Goal: Task Accomplishment & Management: Use online tool/utility

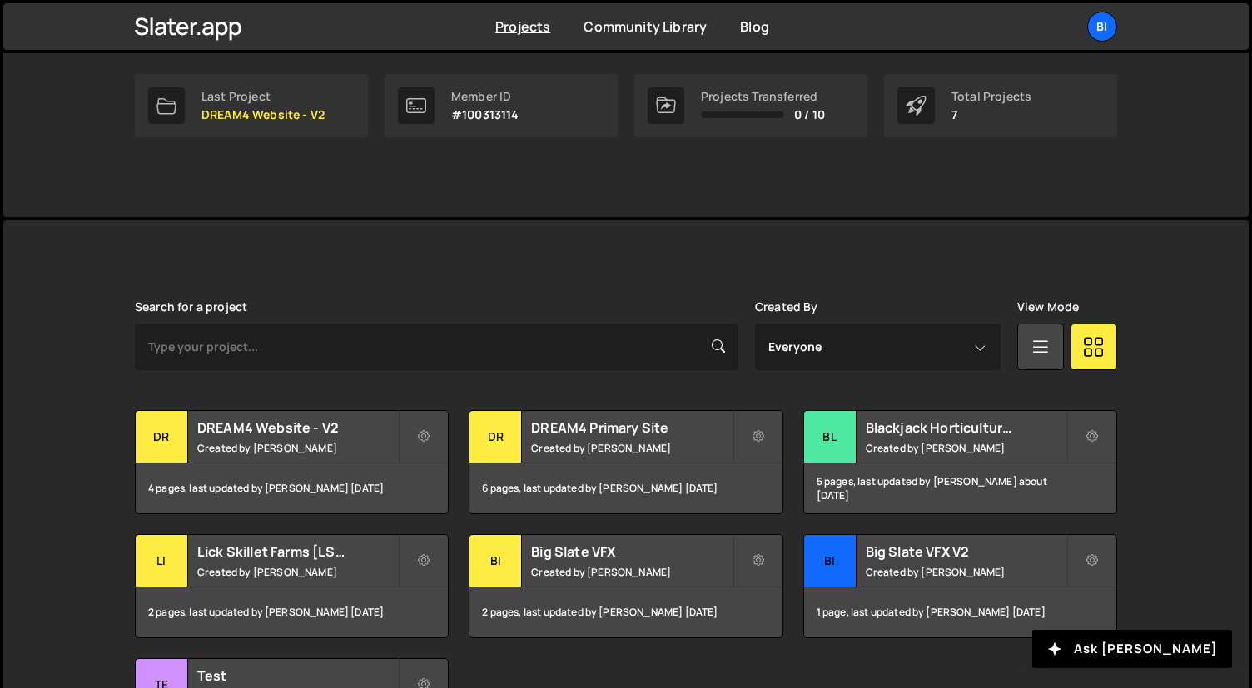
scroll to position [416, 0]
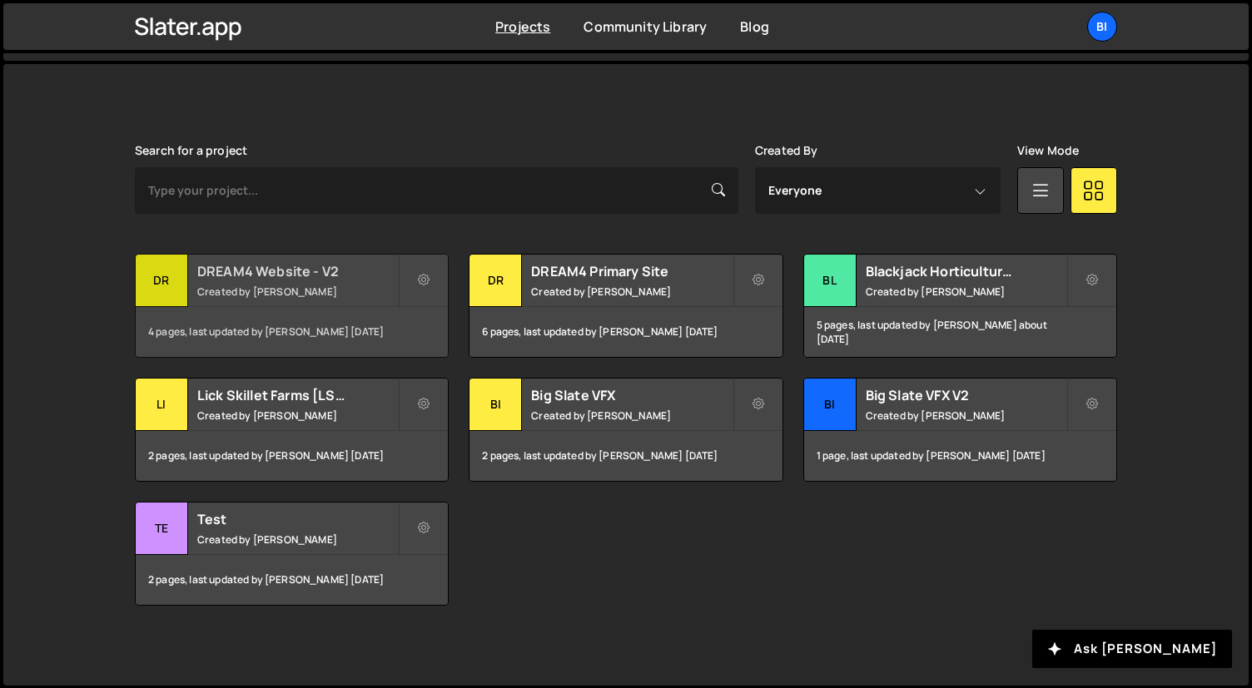
click at [296, 276] on h2 "DREAM4 Website - V2" at bounding box center [297, 271] width 201 height 18
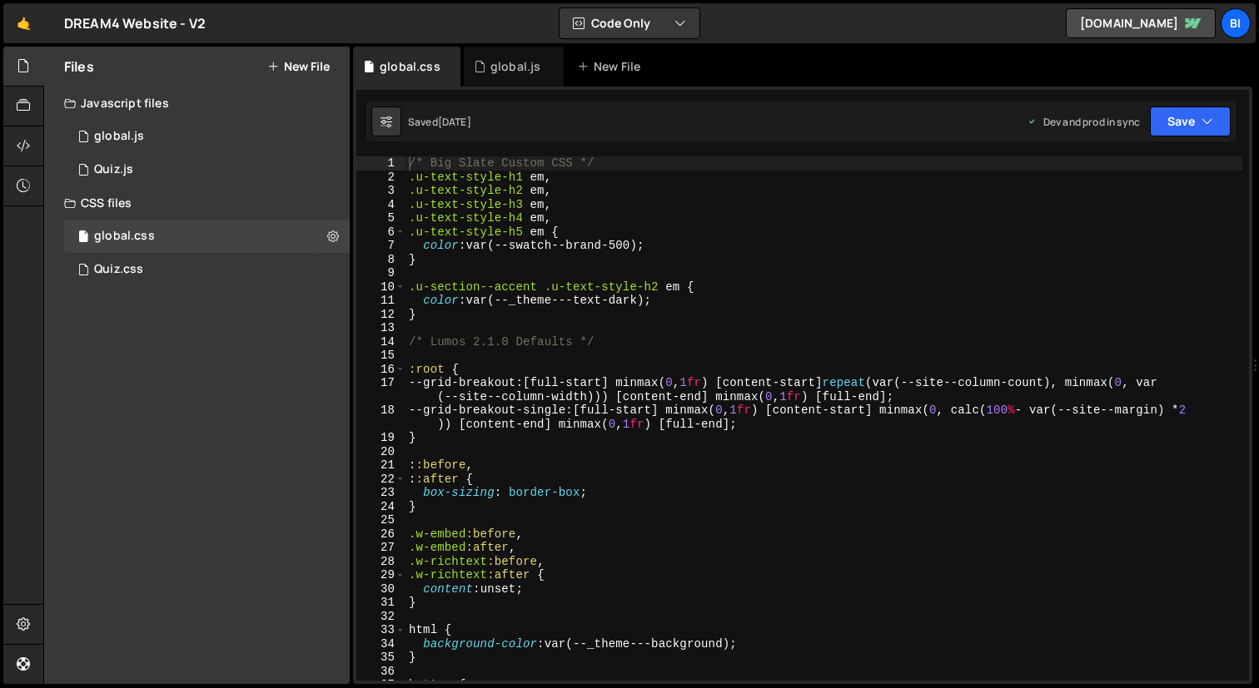
type textarea ".u-text-style-h4 em,"
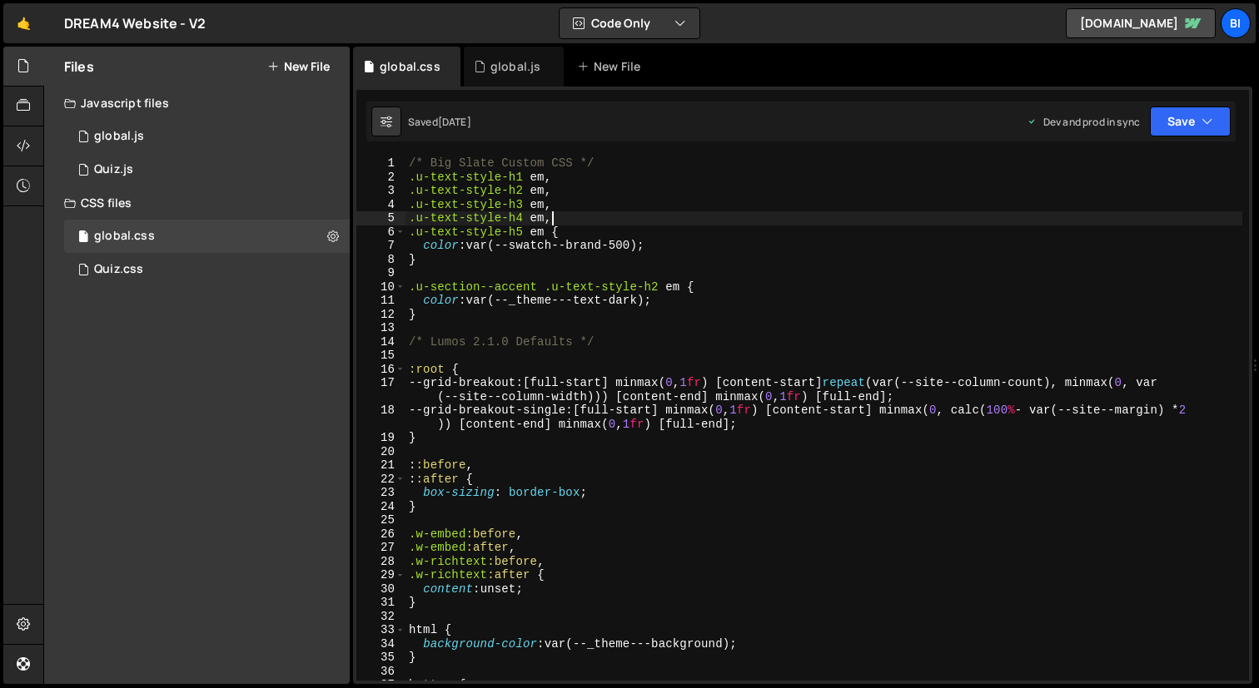
click at [617, 221] on div "/* Big Slate Custom CSS */ .u-text-style-h1 em , .u-text-style-h2 em , .u-text-…" at bounding box center [823, 433] width 837 height 552
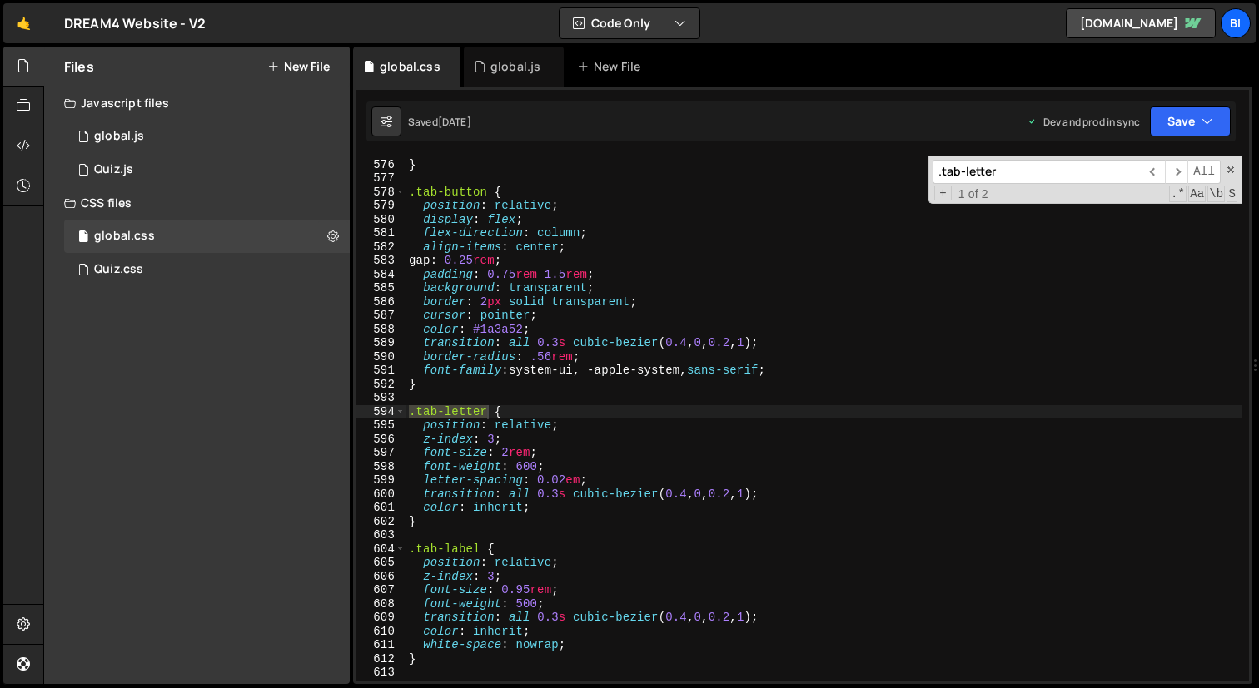
scroll to position [7980, 0]
type input ".tab-letter"
click at [580, 419] on div "} } .tab-button { position : relative ; display : flex ; flex-direction : colum…" at bounding box center [823, 420] width 837 height 552
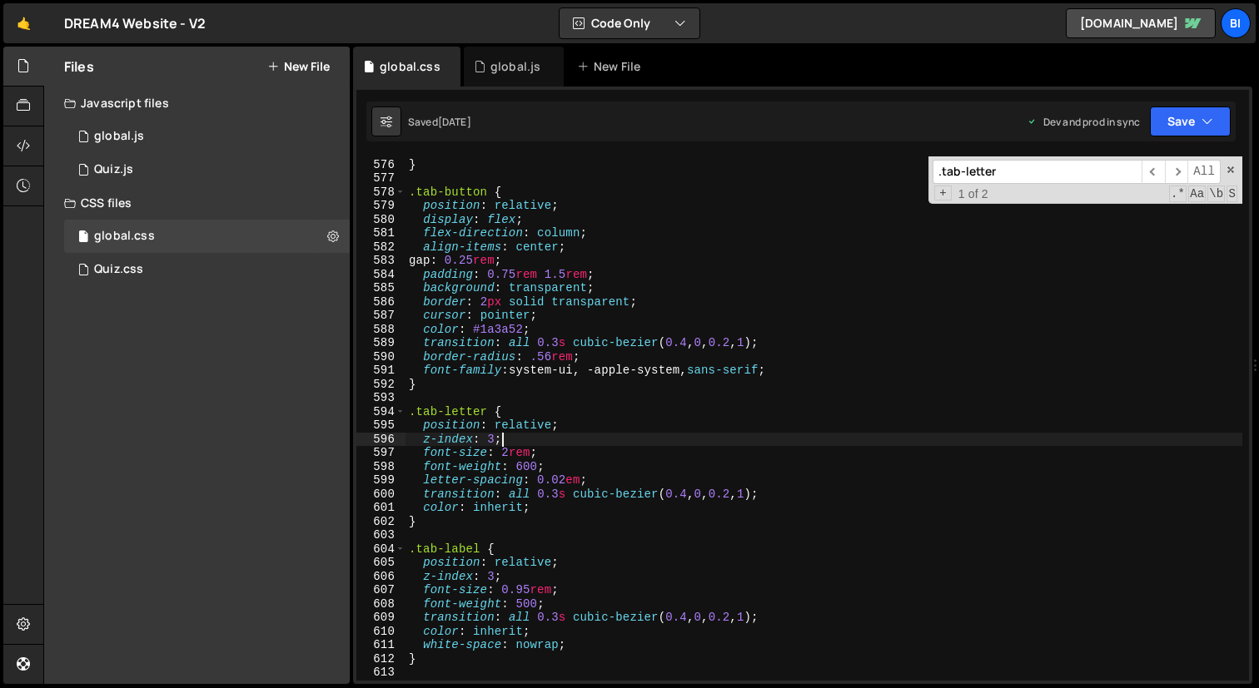
click at [531, 441] on div "} } .tab-button { position : relative ; display : flex ; flex-direction : colum…" at bounding box center [823, 420] width 837 height 552
click at [522, 450] on div "} } .tab-button { position : relative ; display : flex ; flex-direction : colum…" at bounding box center [823, 420] width 837 height 552
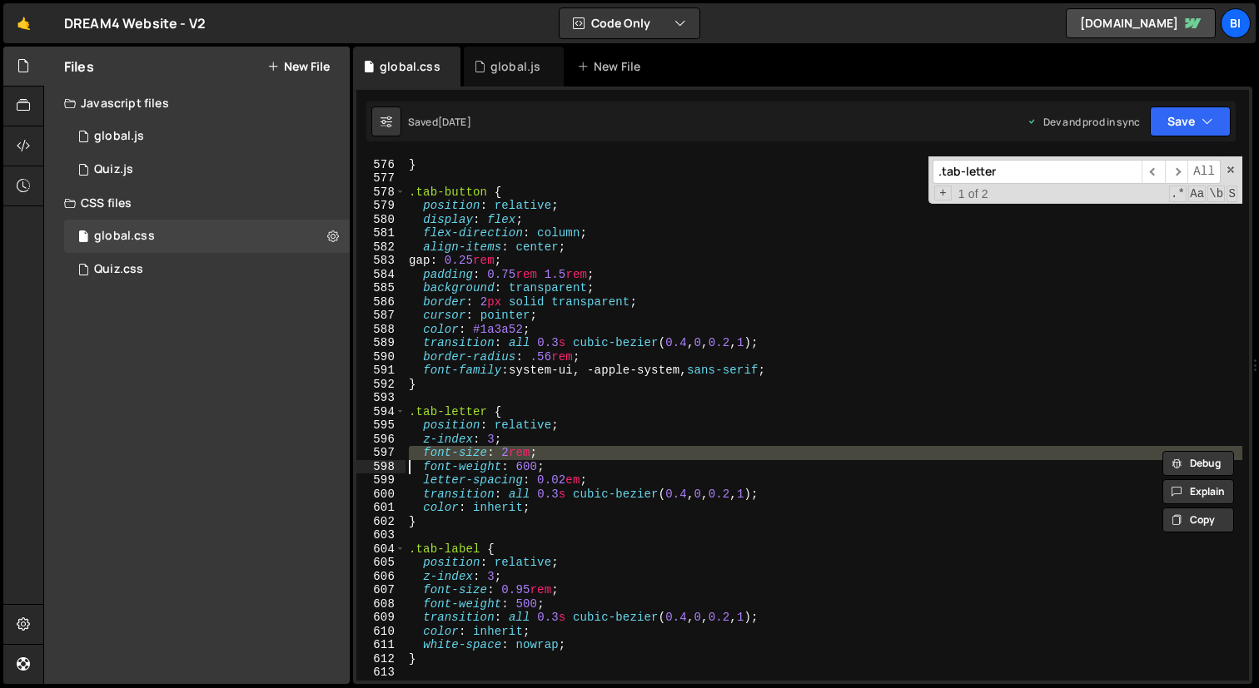
click at [522, 450] on div "} } .tab-button { position : relative ; display : flex ; flex-direction : colum…" at bounding box center [823, 420] width 837 height 552
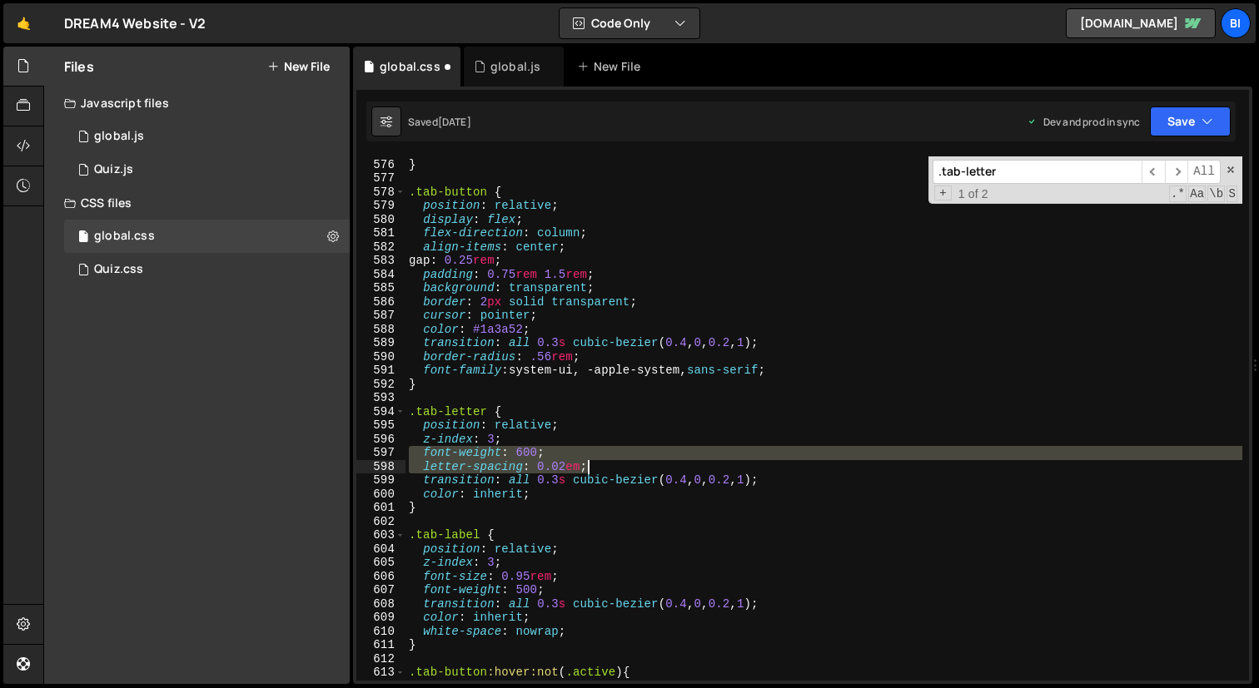
click at [613, 464] on div "} } .tab-button { position : relative ; display : flex ; flex-direction : colum…" at bounding box center [823, 420] width 837 height 552
type textarea "font-weight: 600; letter-spacing: 0.02em;"
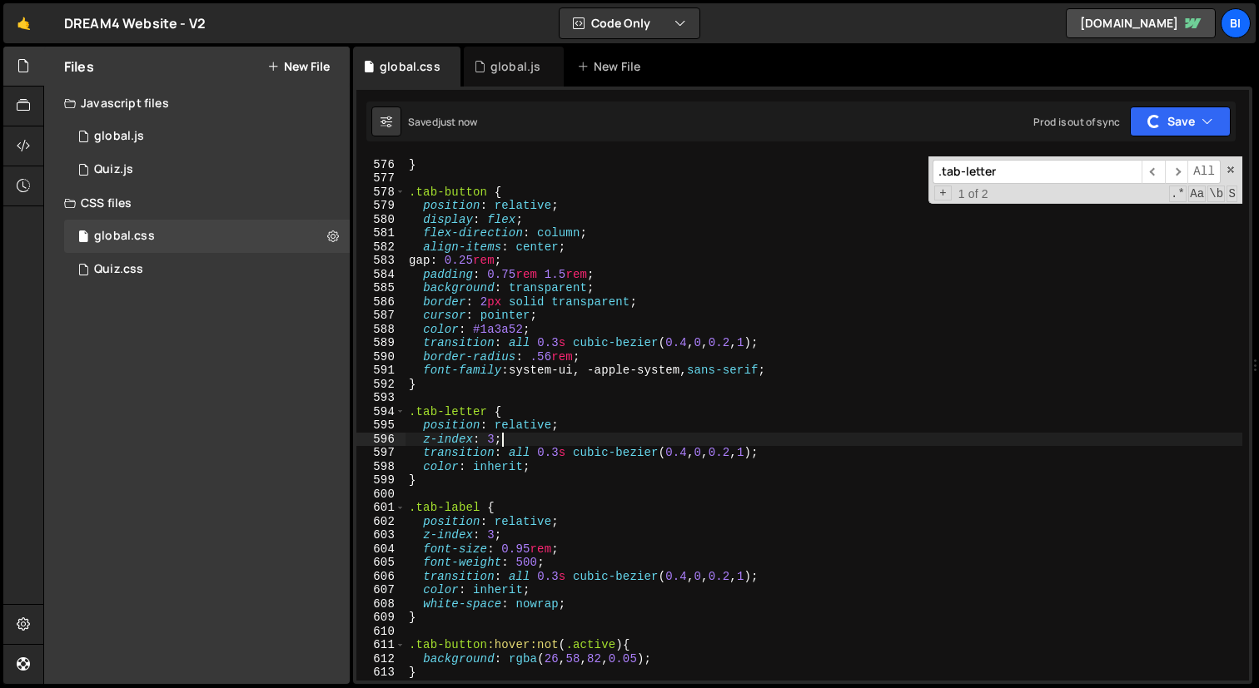
click at [692, 227] on div "} } .tab-button { position : relative ; display : flex ; flex-direction : colum…" at bounding box center [823, 420] width 837 height 552
type textarea "flex-direction: column;"
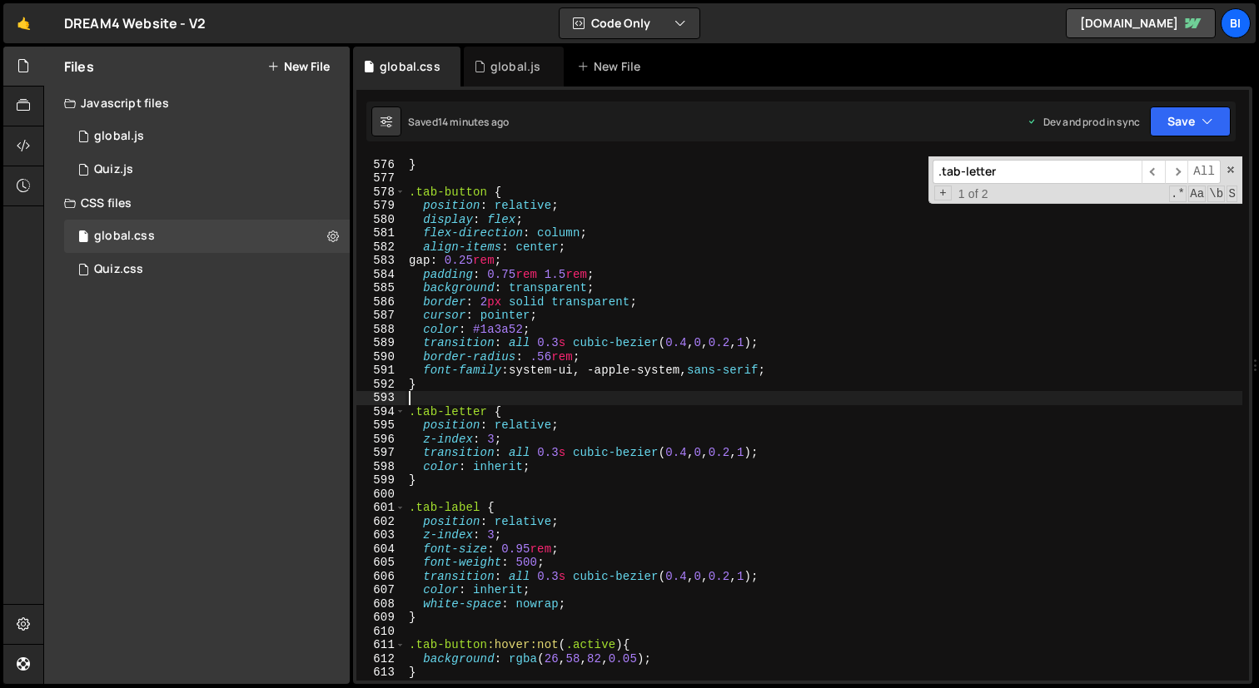
click at [526, 405] on div "} } .tab-button { position : relative ; display : flex ; flex-direction : colum…" at bounding box center [823, 420] width 837 height 552
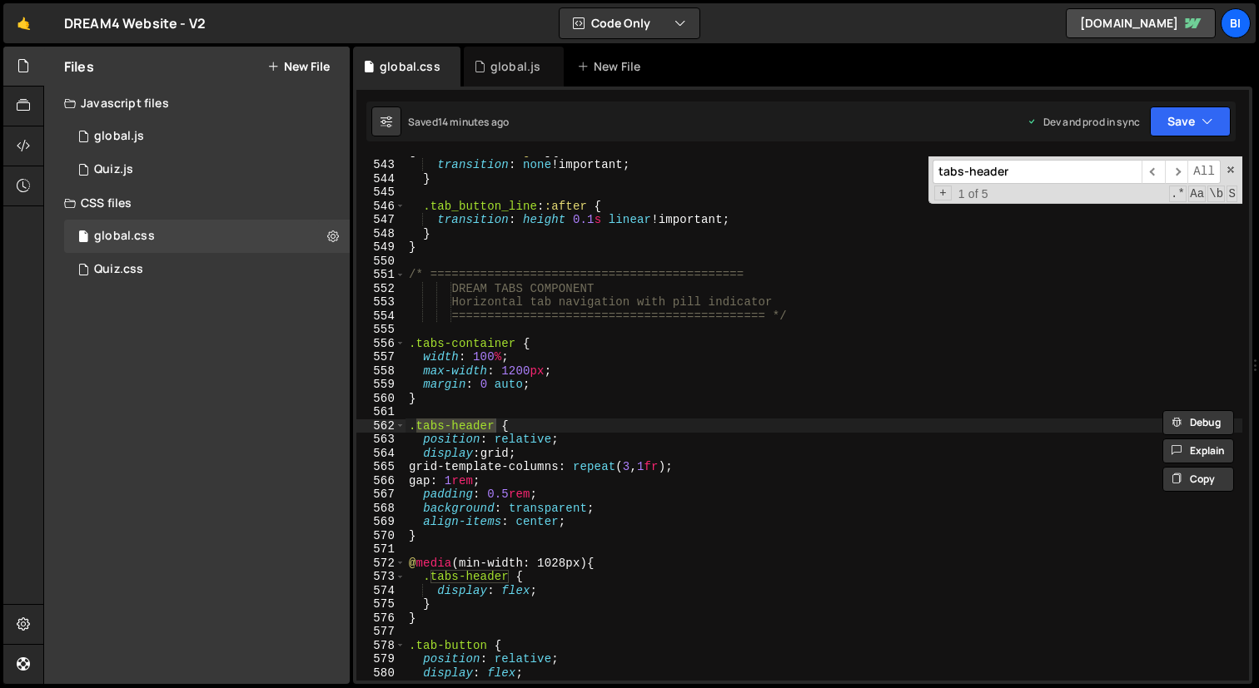
scroll to position [7526, 0]
type input "tabs-header"
click at [600, 464] on div "[ class *= " tab-image " ] { transition : none !important ; } .tab_button_line …" at bounding box center [823, 420] width 837 height 552
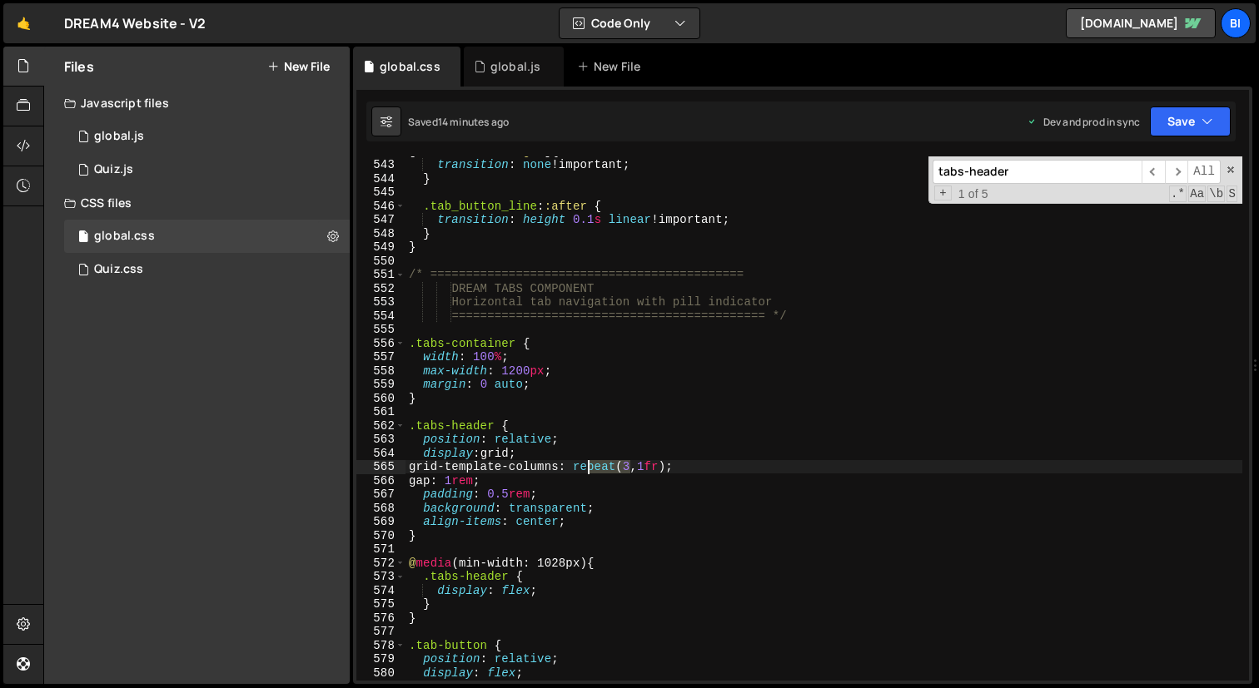
click at [600, 464] on div "[ class *= " tab-image " ] { transition : none !important ; } .tab_button_line …" at bounding box center [823, 420] width 837 height 552
click at [510, 475] on div "[ class *= " tab-image " ] { transition : none !important ; } .tab_button_line …" at bounding box center [823, 420] width 837 height 552
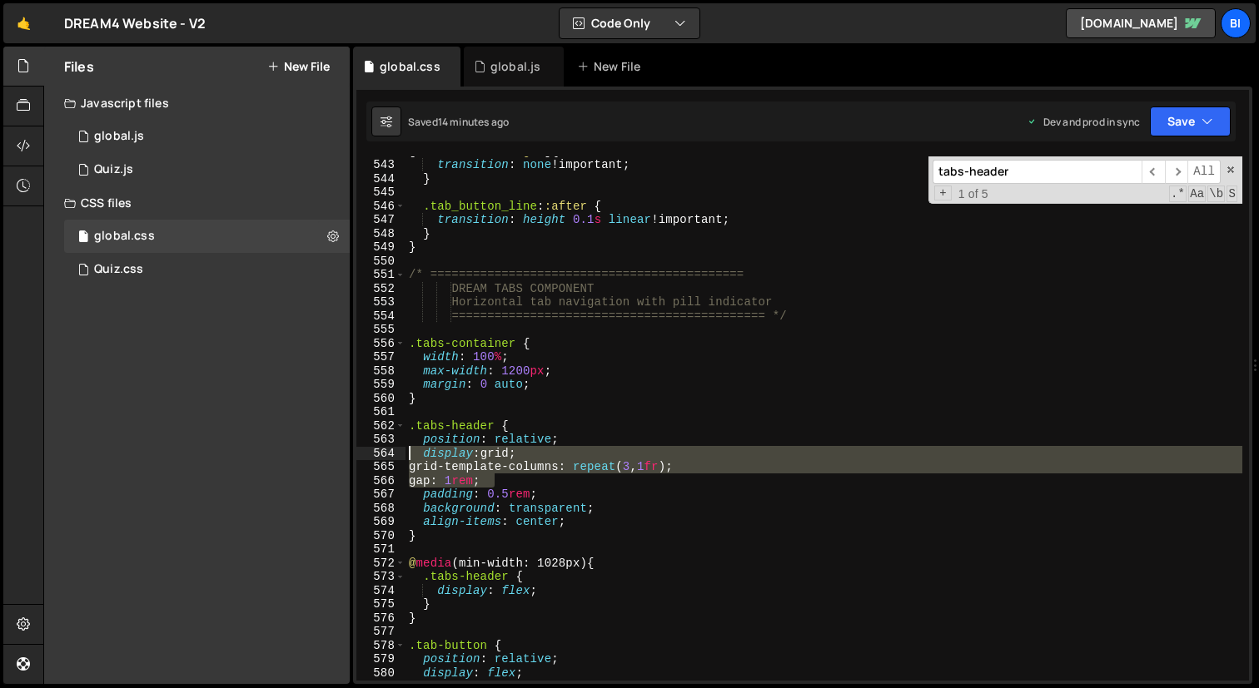
drag, startPoint x: 506, startPoint y: 479, endPoint x: 373, endPoint y: 453, distance: 135.7
click at [373, 453] on div "gap: 1rem; 542 543 544 545 546 547 548 549 550 551 552 553 554 555 556 557 558 …" at bounding box center [802, 419] width 892 height 524
type textarea "display: grid; grid-template-columns: repeat(3, 1fr);"
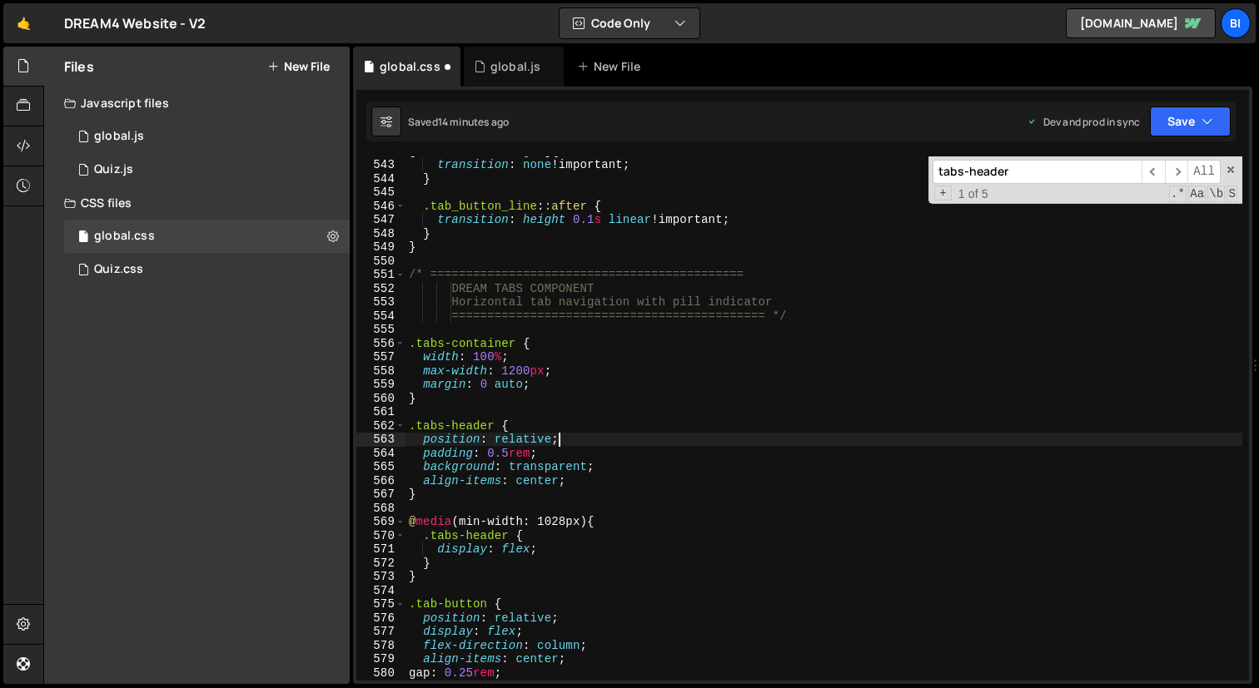
click at [437, 451] on div "[ class *= " tab-image " ] { transition : none !important ; } .tab_button_line …" at bounding box center [823, 420] width 837 height 552
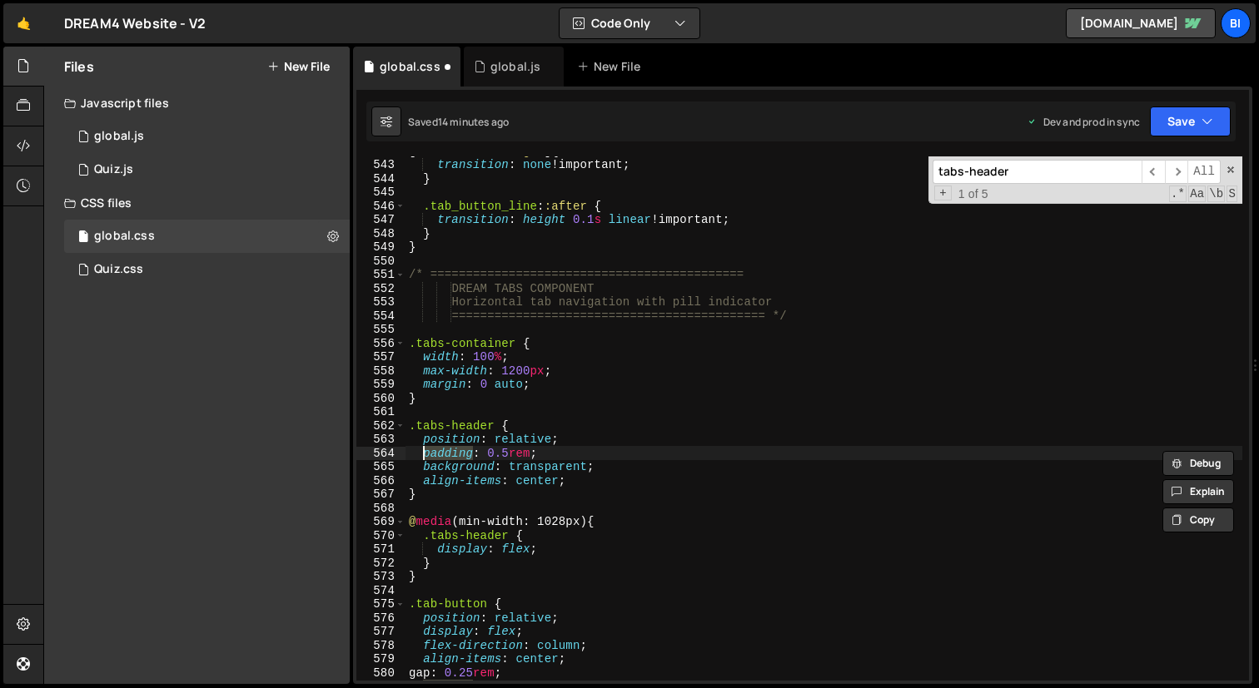
click at [437, 451] on div "[ class *= " tab-image " ] { transition : none !important ; } .tab_button_line …" at bounding box center [823, 420] width 837 height 552
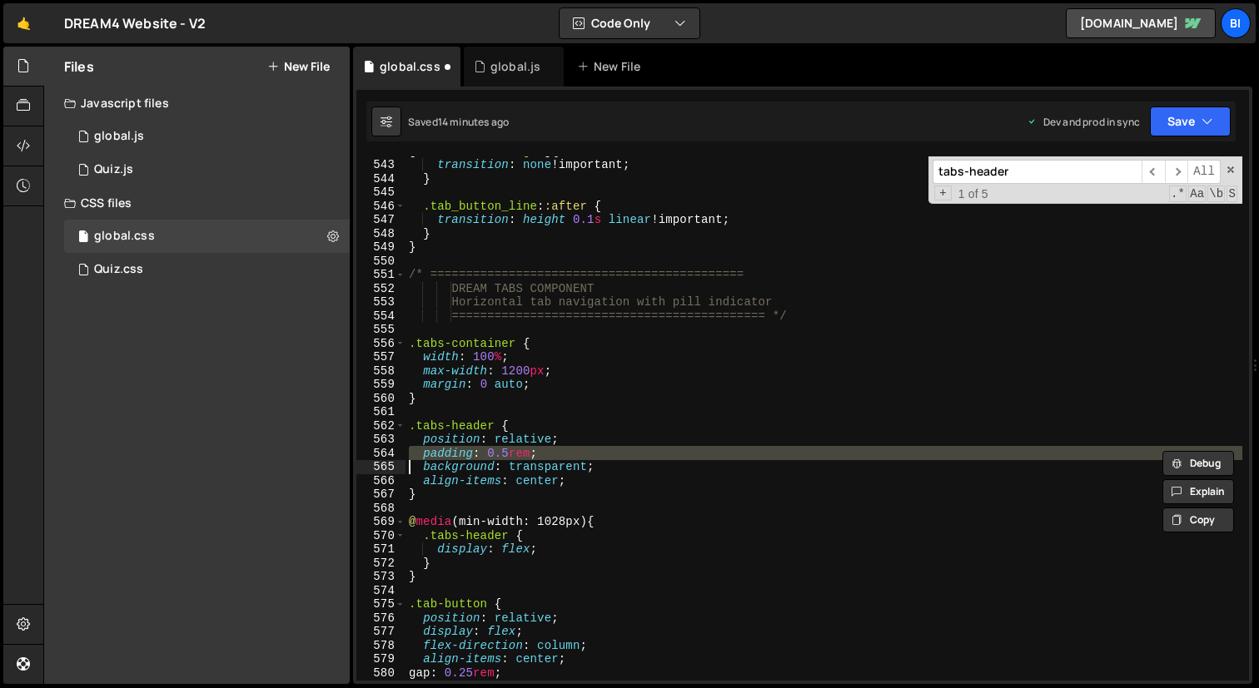
type textarea "background: transparent;"
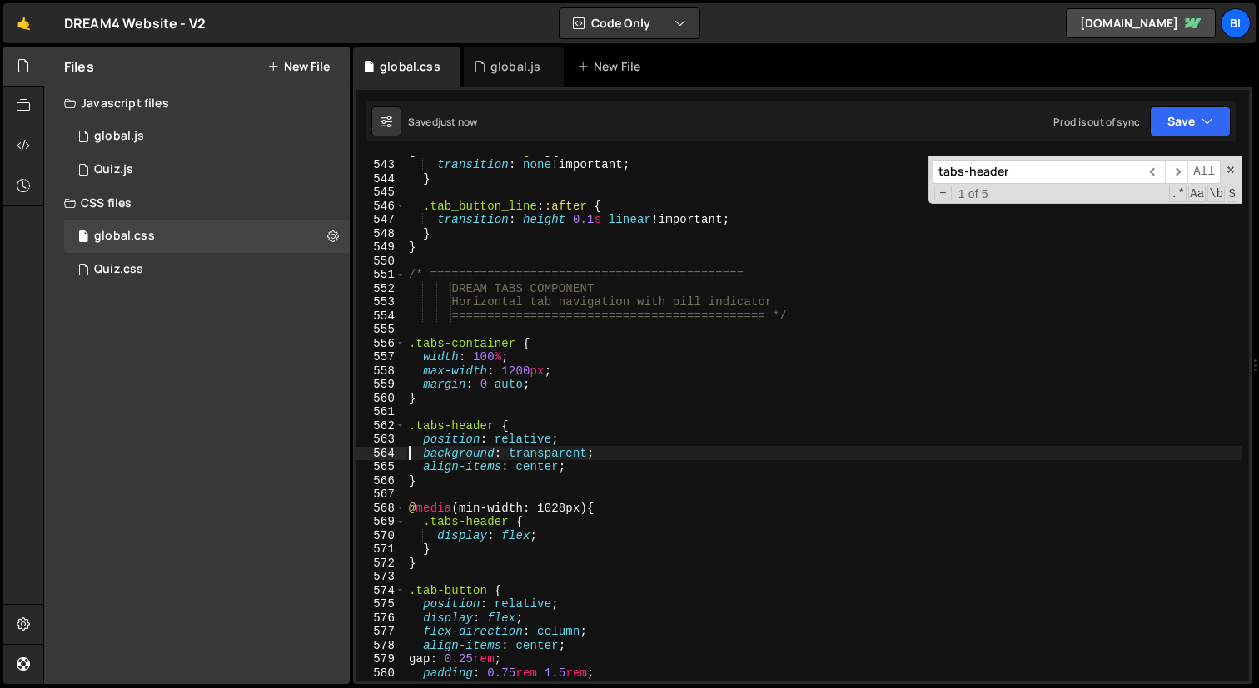
click at [624, 454] on div "[ class *= " tab-image " ] { transition : none !important ; } .tab_button_line …" at bounding box center [823, 420] width 837 height 552
click at [595, 329] on div "[ class *= " tab-image " ] { transition : none !important ; } .tab_button_line …" at bounding box center [823, 420] width 837 height 552
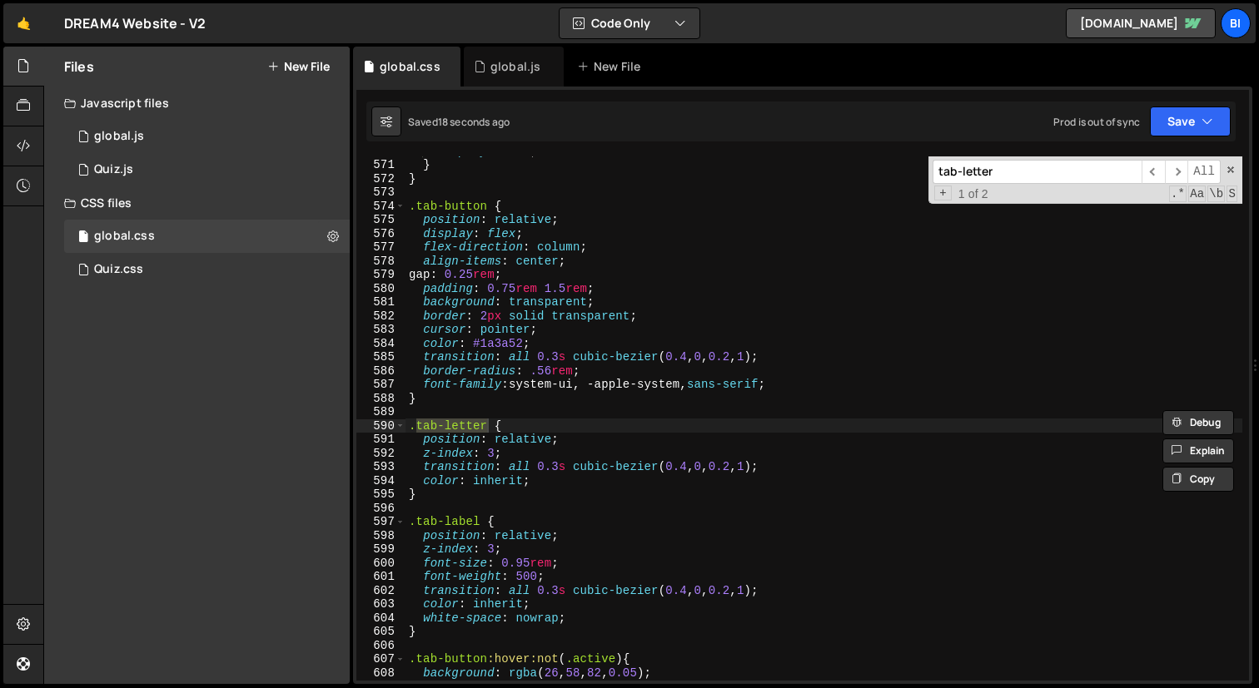
scroll to position [9586, 0]
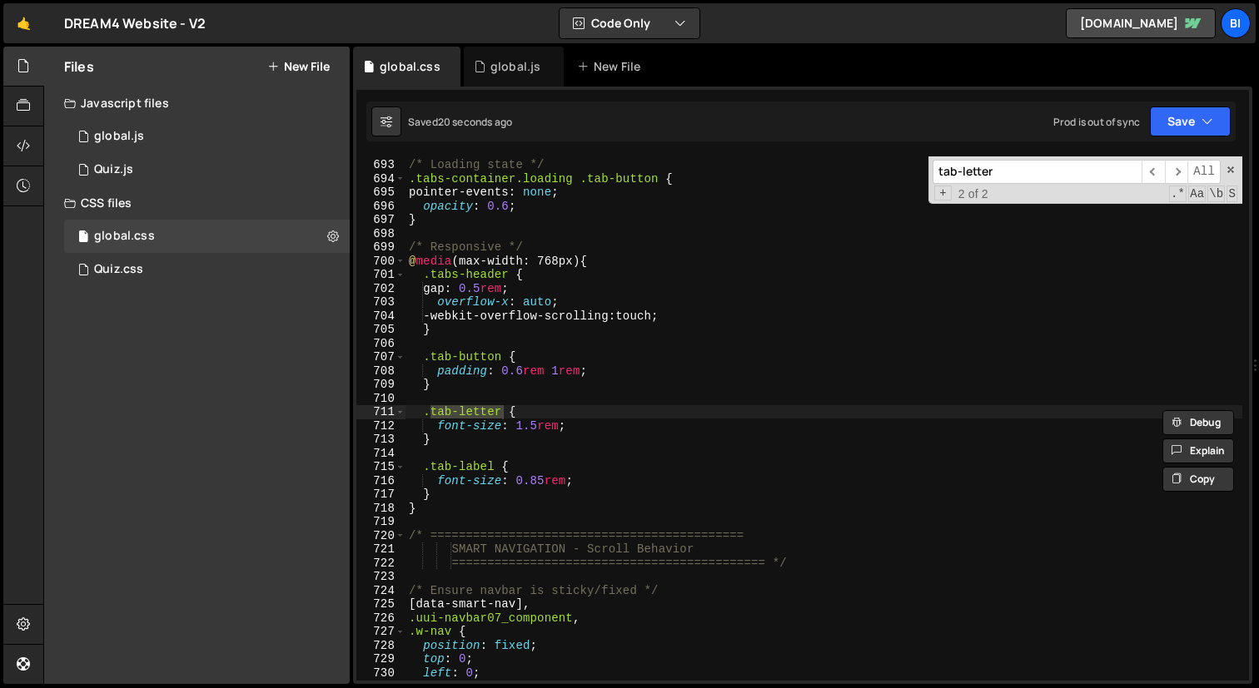
type input "tab-letter"
type textarea "font-size: 1.5rem;"
click at [460, 428] on div "/* Loading state */ .tabs-container.loading .tab-button { pointer-events : none…" at bounding box center [823, 420] width 837 height 552
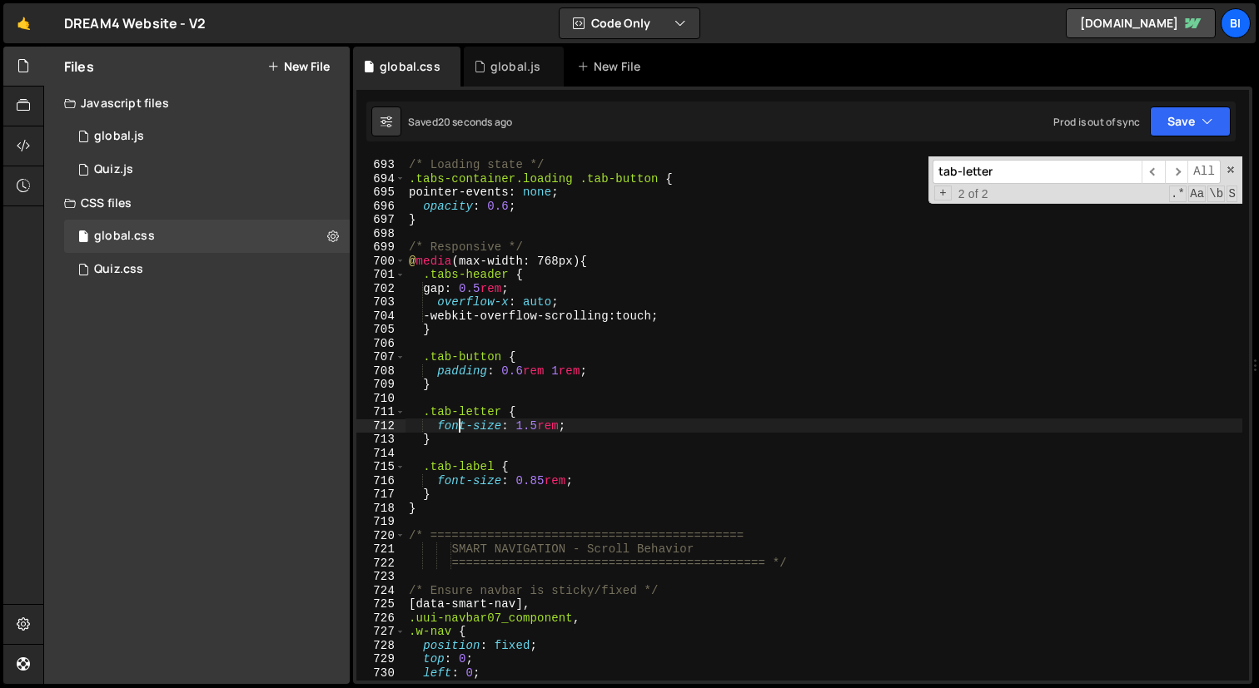
click at [460, 451] on div "/* Loading state */ .tabs-container.loading .tab-button { pointer-events : none…" at bounding box center [823, 420] width 837 height 552
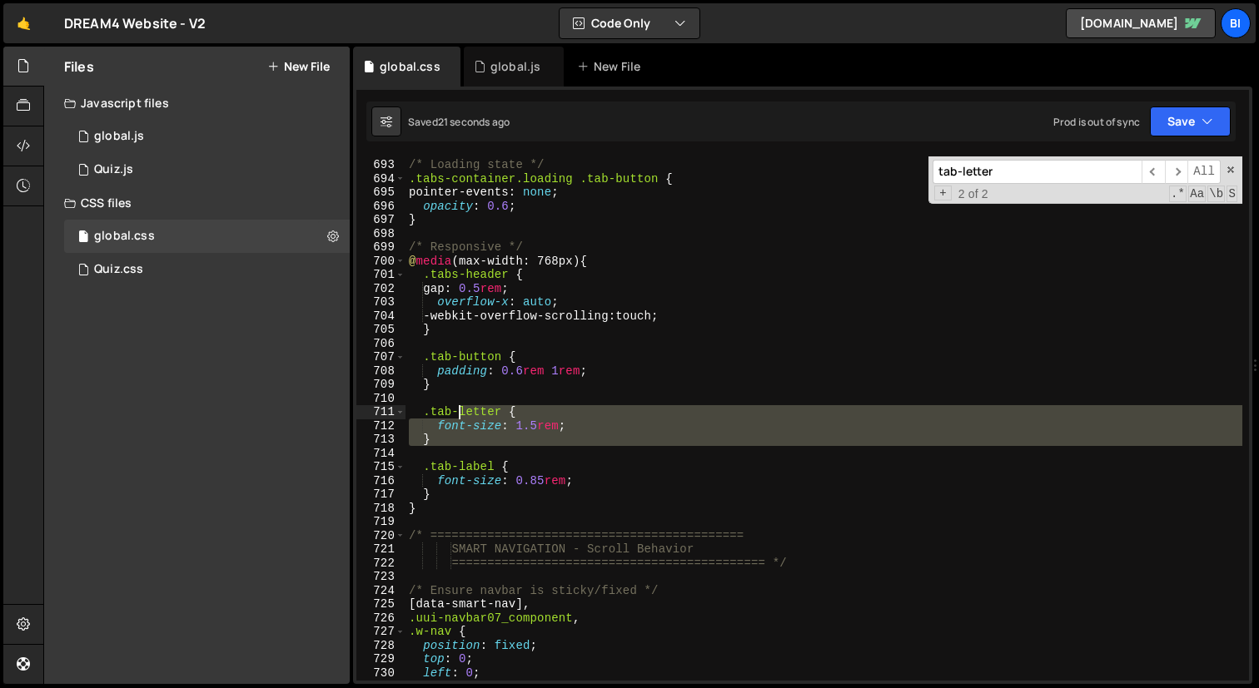
click at [462, 407] on div "/* Loading state */ .tabs-container.loading .tab-button { pointer-events : none…" at bounding box center [823, 420] width 837 height 552
click at [472, 397] on div "/* Loading state */ .tabs-container.loading .tab-button { pointer-events : none…" at bounding box center [823, 420] width 837 height 552
type textarea ".tab-letter {"
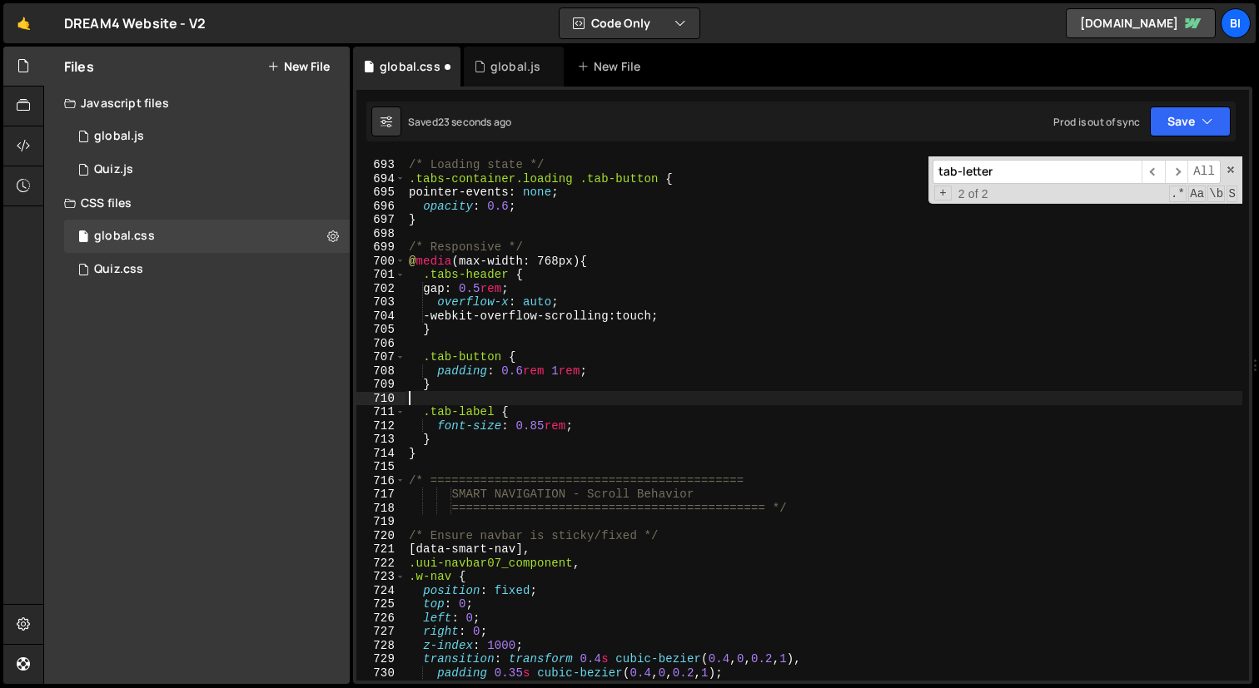
click at [487, 458] on div "/* Loading state */ .tabs-container.loading .tab-button { pointer-events : none…" at bounding box center [823, 420] width 837 height 552
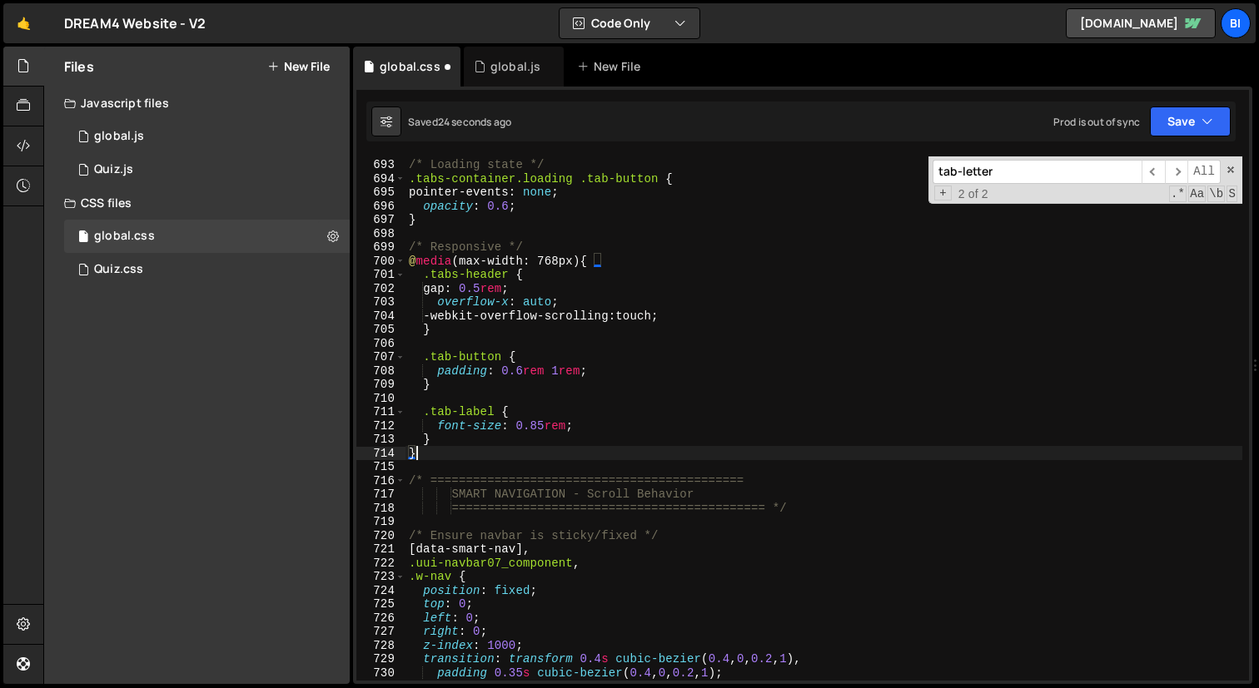
click at [487, 451] on div "/* Loading state */ .tabs-container.loading .tab-button { pointer-events : none…" at bounding box center [823, 420] width 837 height 552
click at [489, 438] on div "/* Loading state */ .tabs-container.loading .tab-button { pointer-events : none…" at bounding box center [823, 420] width 837 height 552
click at [489, 398] on div "/* Loading state */ .tabs-container.loading .tab-button { pointer-events : none…" at bounding box center [823, 420] width 837 height 552
type textarea ".tab-label {"
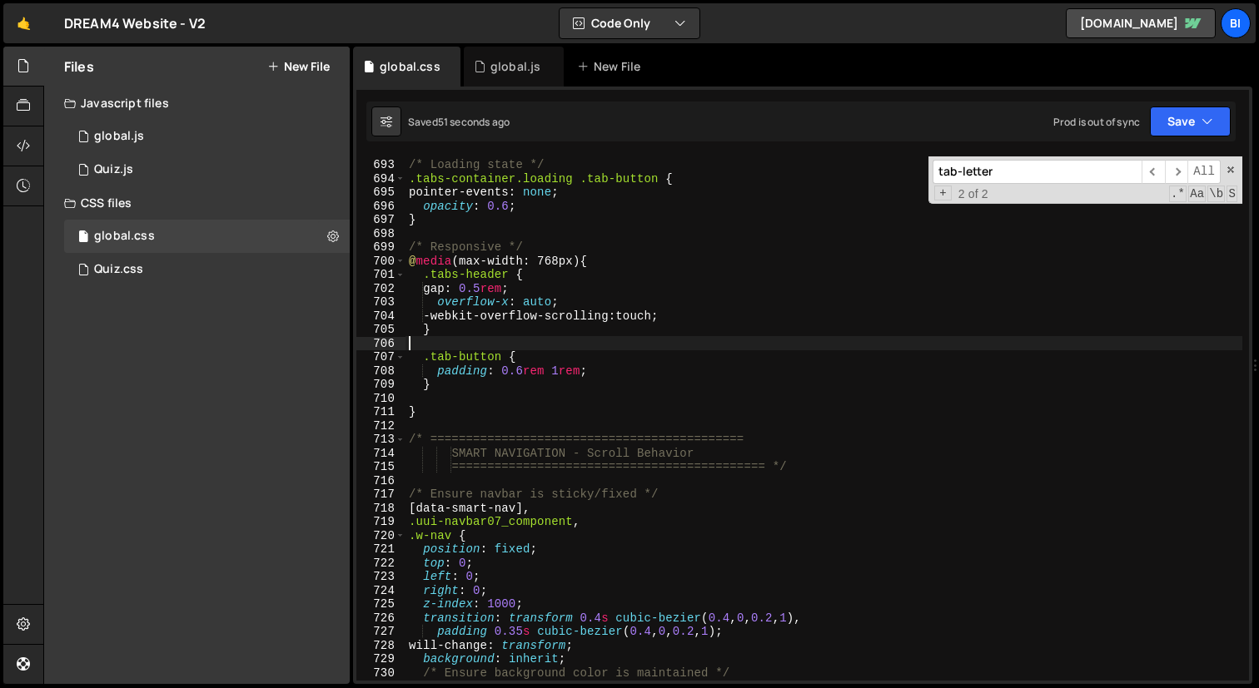
click at [566, 349] on div "/* Loading state */ .tabs-container.loading .tab-button { pointer-events : none…" at bounding box center [823, 420] width 837 height 552
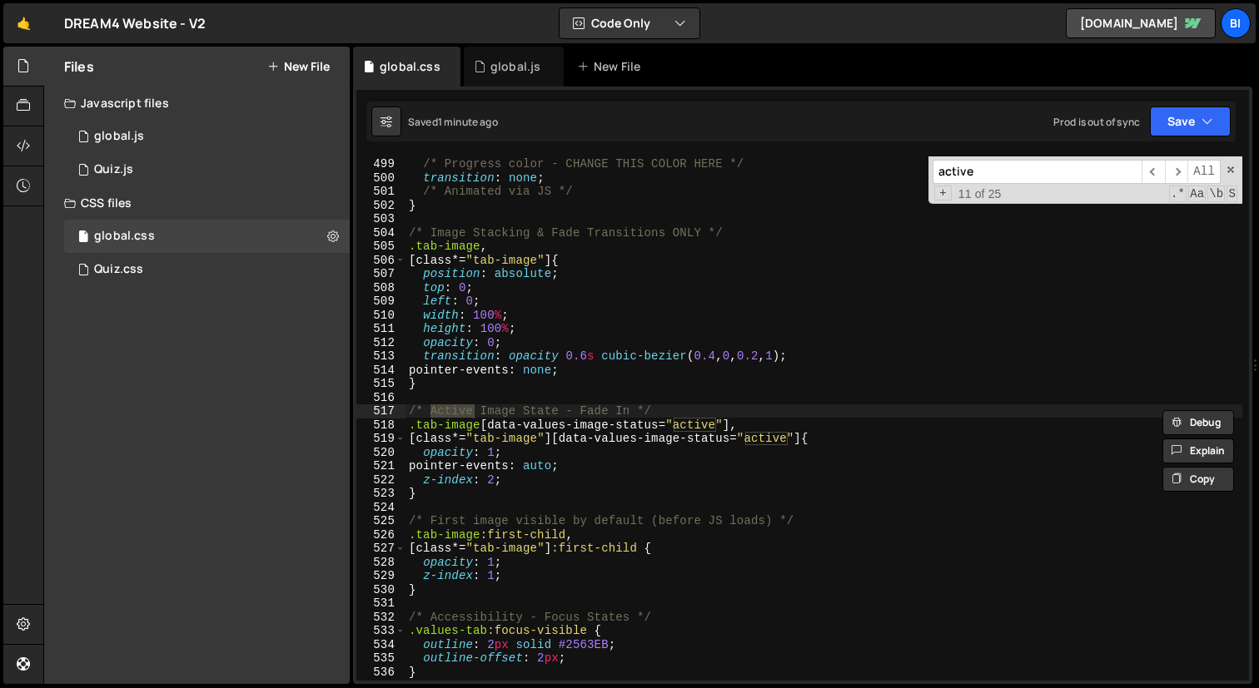
scroll to position [7004, 0]
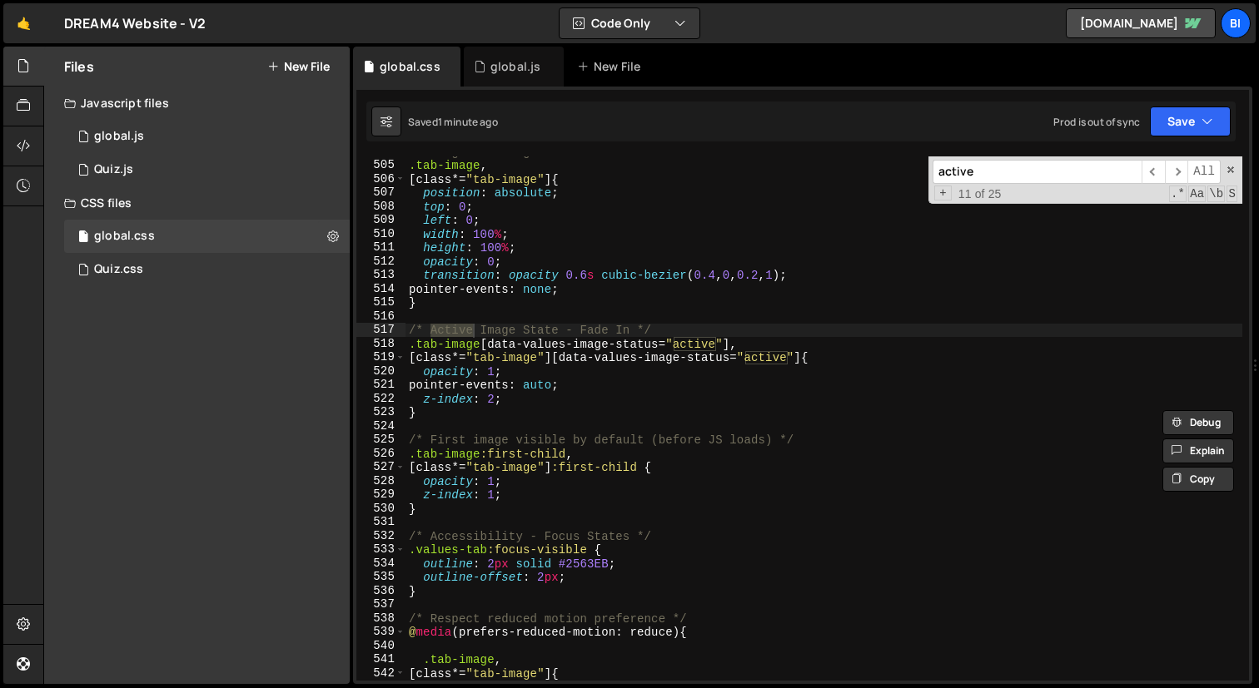
type input "active"
type textarea "pointer-events: auto;"
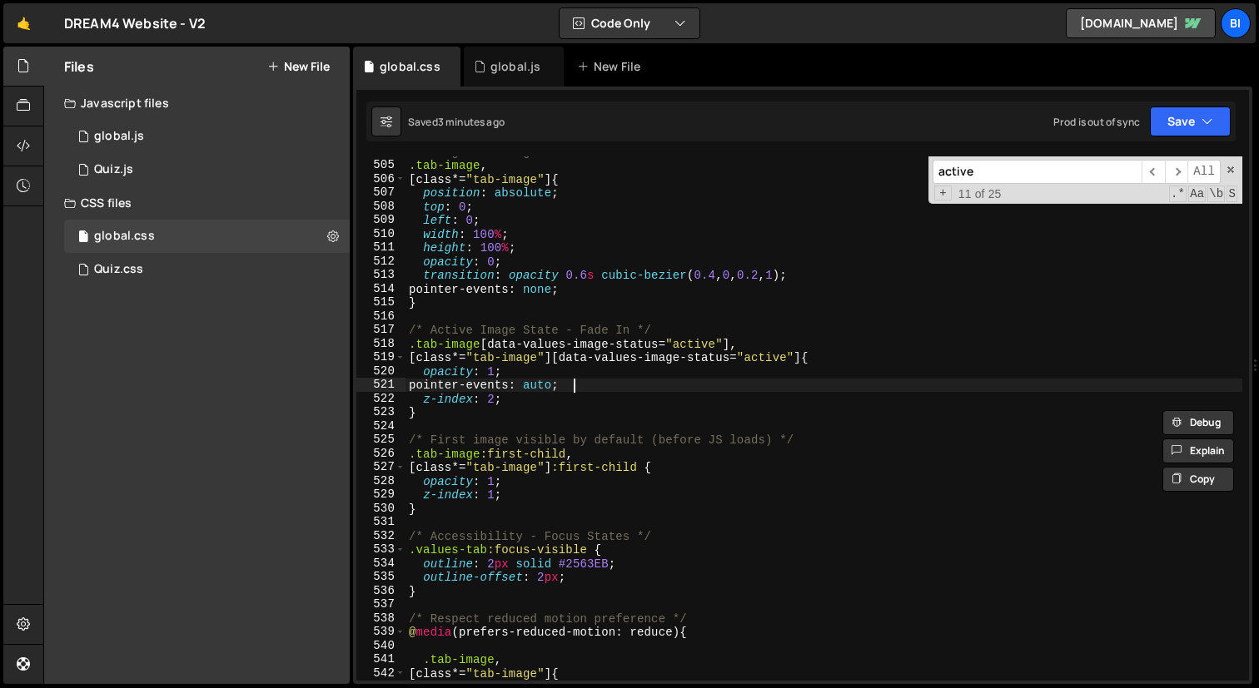
click at [671, 391] on div "/* Image Stacking & Fade Transitions ONLY */ .tab-image , [ class *= " tab-imag…" at bounding box center [823, 421] width 837 height 552
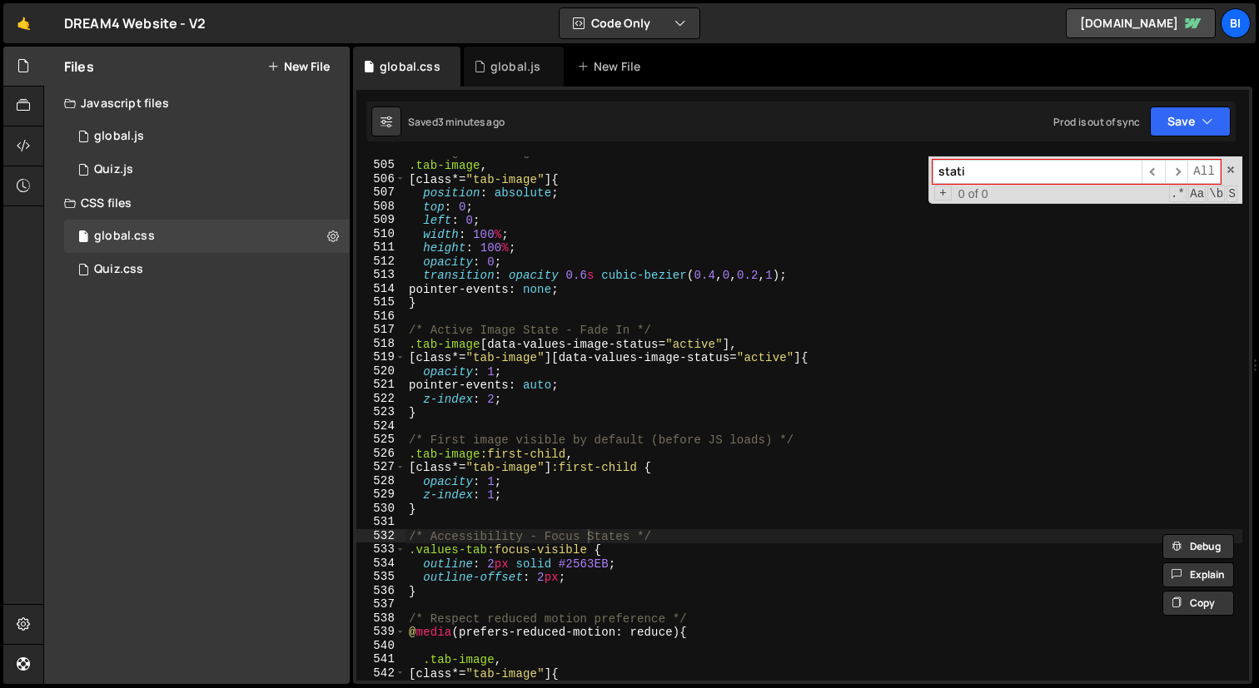
type input "stat"
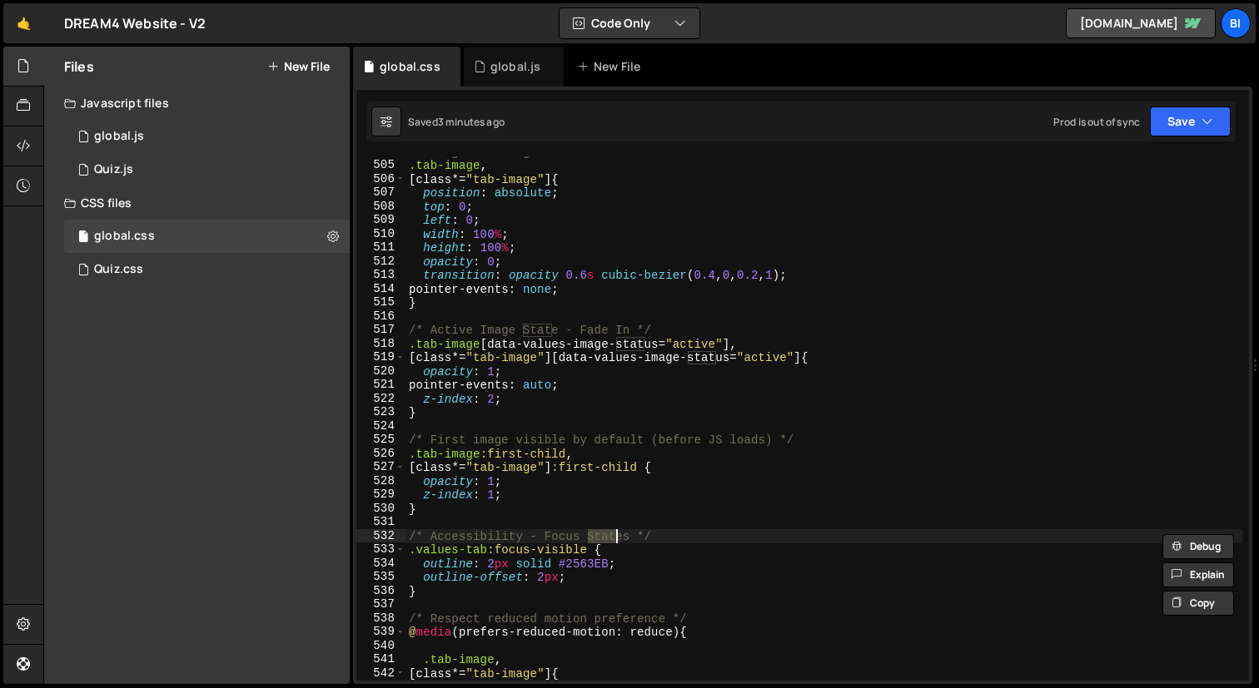
click at [641, 586] on div "/* Image Stacking & Fade Transitions ONLY */ .tab-image , [ class *= " tab-imag…" at bounding box center [823, 421] width 837 height 552
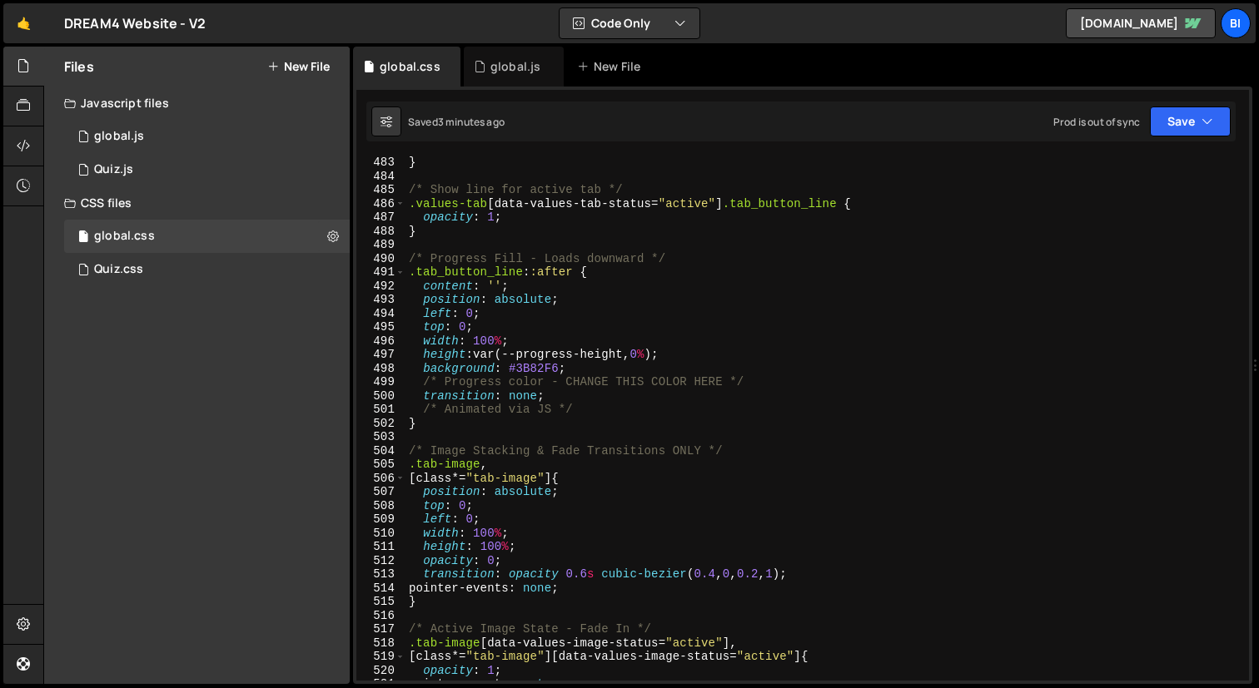
scroll to position [6684, 0]
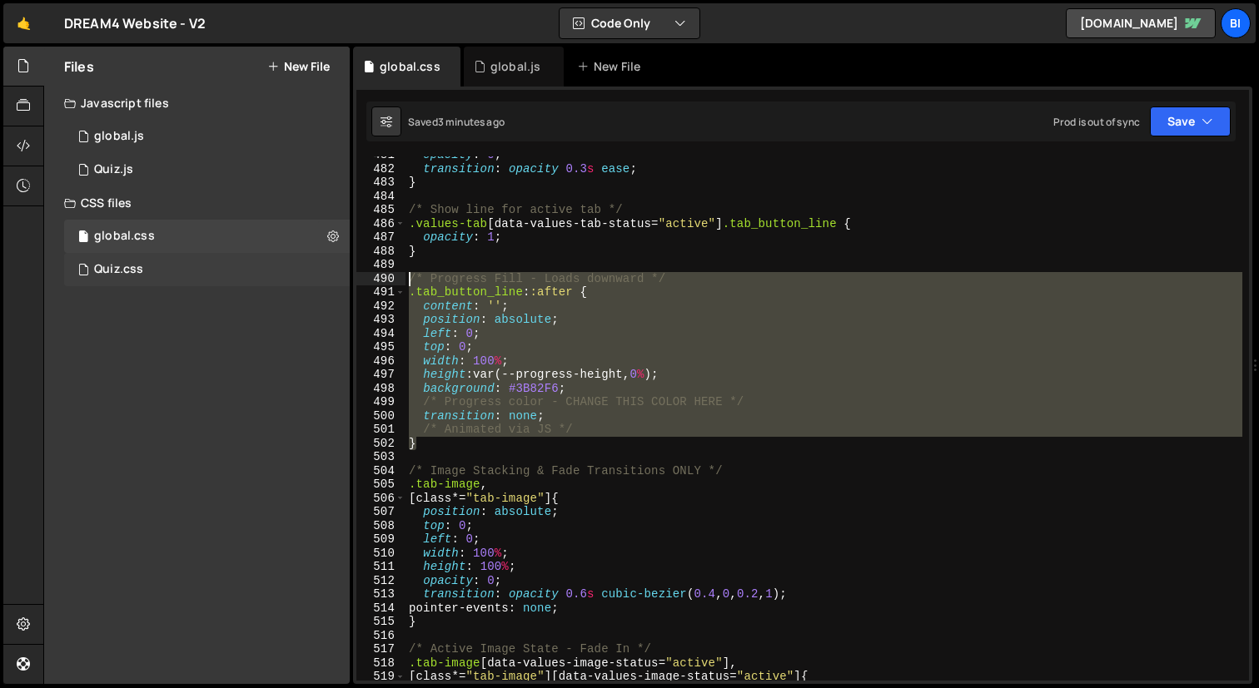
drag, startPoint x: 434, startPoint y: 443, endPoint x: 328, endPoint y: 277, distance: 196.5
click at [328, 277] on div "Files New File Javascript files 1 global.js 0 1 Quiz.js 0 CSS files global.css 0" at bounding box center [650, 366] width 1215 height 639
type textarea "/* Progress Fill - Loads downward */ .tab_button_line::after {"
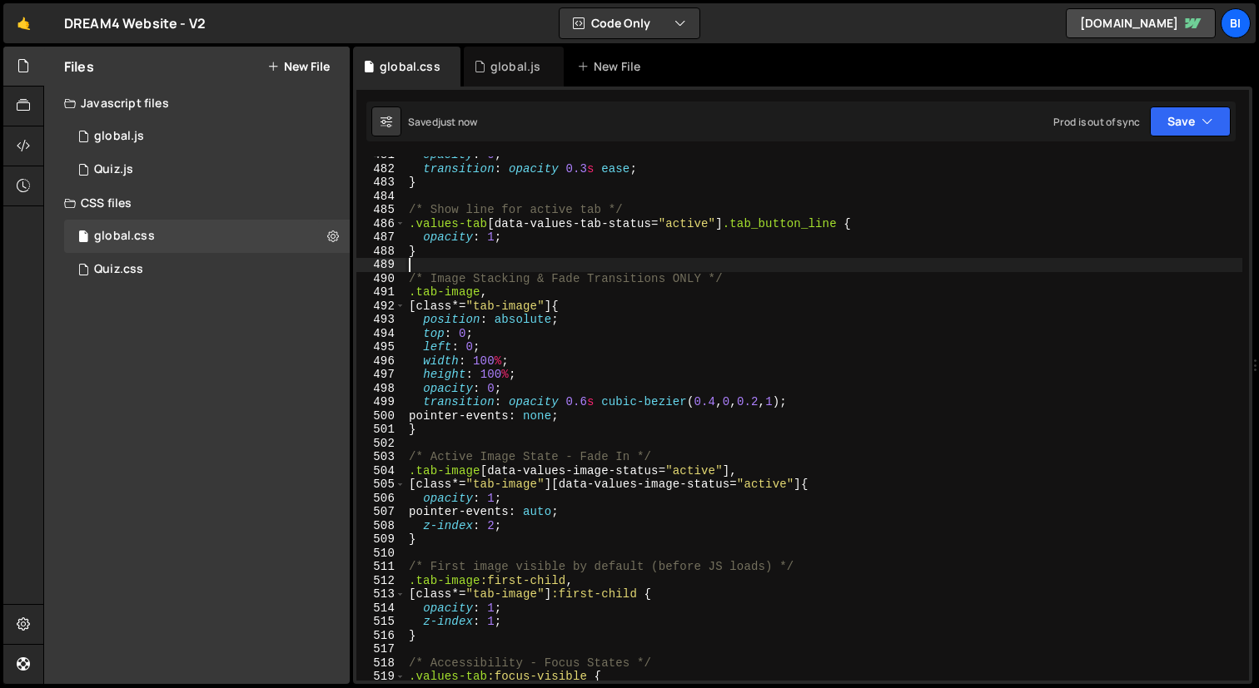
scroll to position [11874, 0]
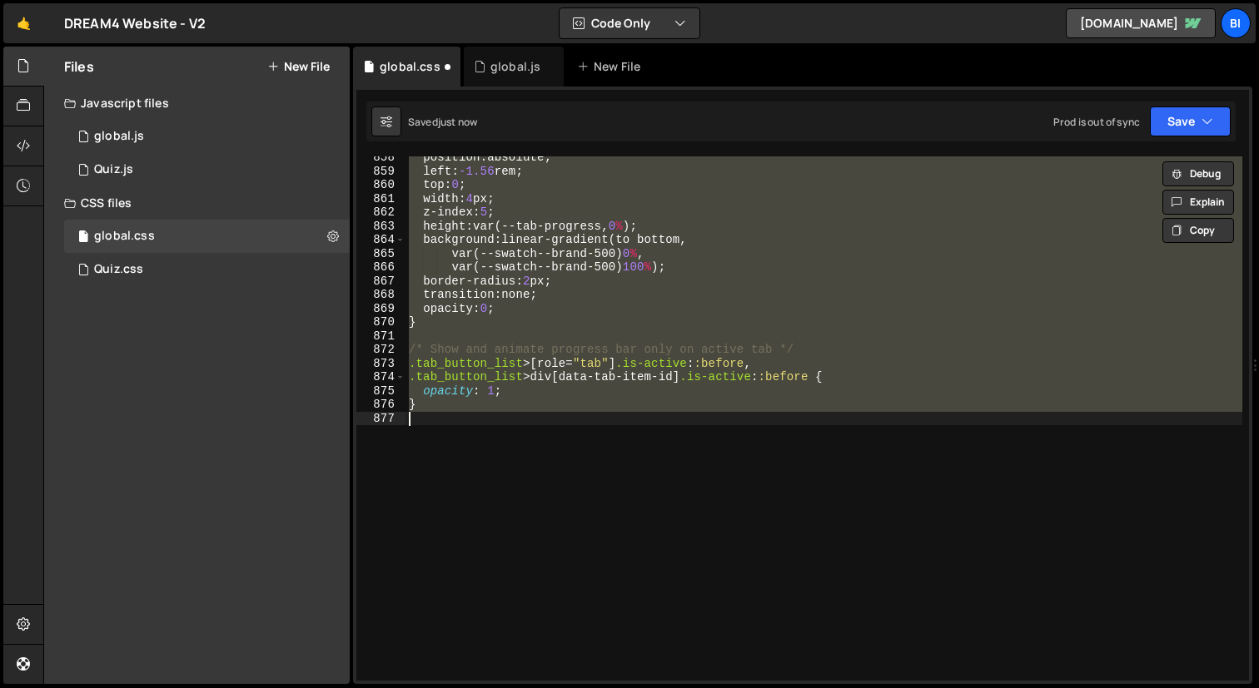
click at [700, 391] on div "position : absolute ; left : -1.56 rem ; top : 0 ; width : 4 px ; z-index : 5 ;…" at bounding box center [823, 419] width 837 height 524
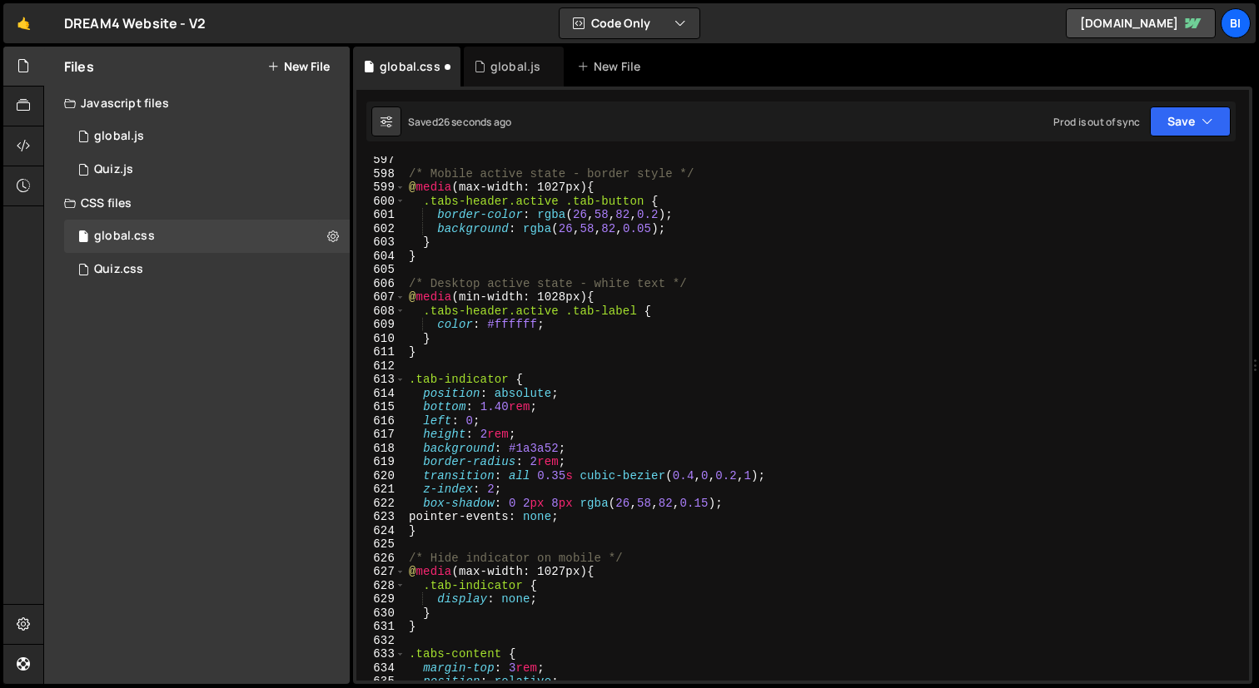
scroll to position [8268, 0]
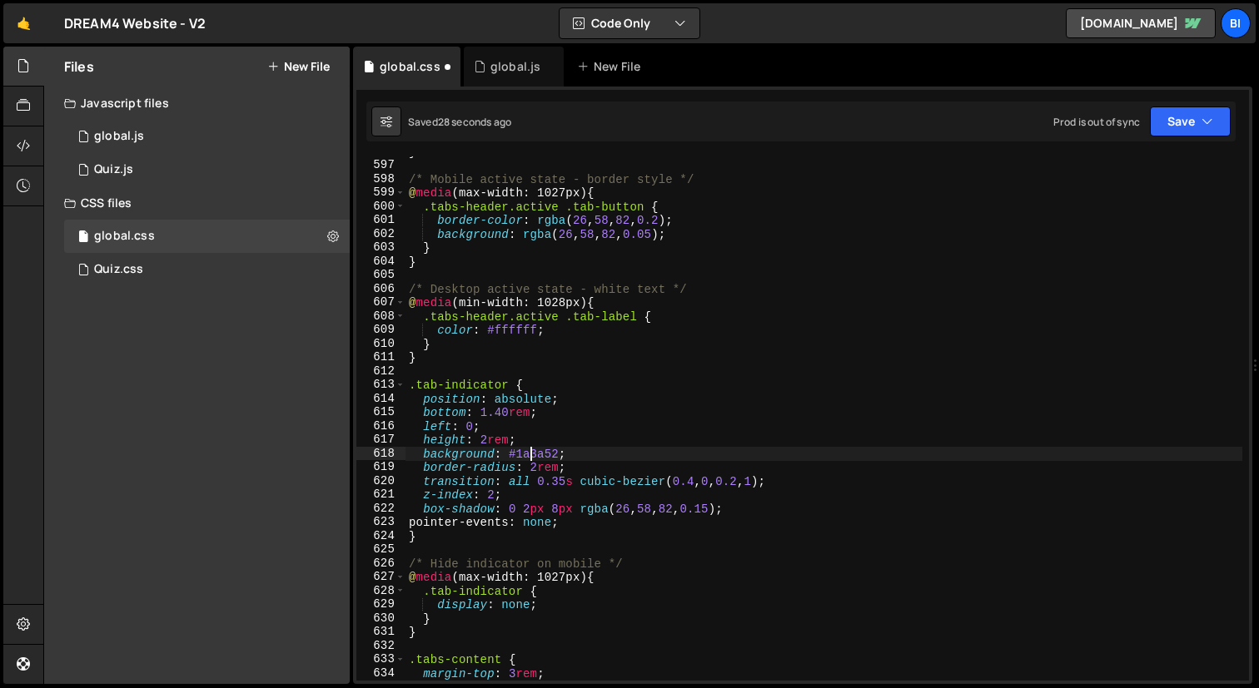
click at [529, 455] on div "} /* Mobile active state - border style */ @ media (max-width: 1027px) { .tabs-…" at bounding box center [823, 421] width 837 height 552
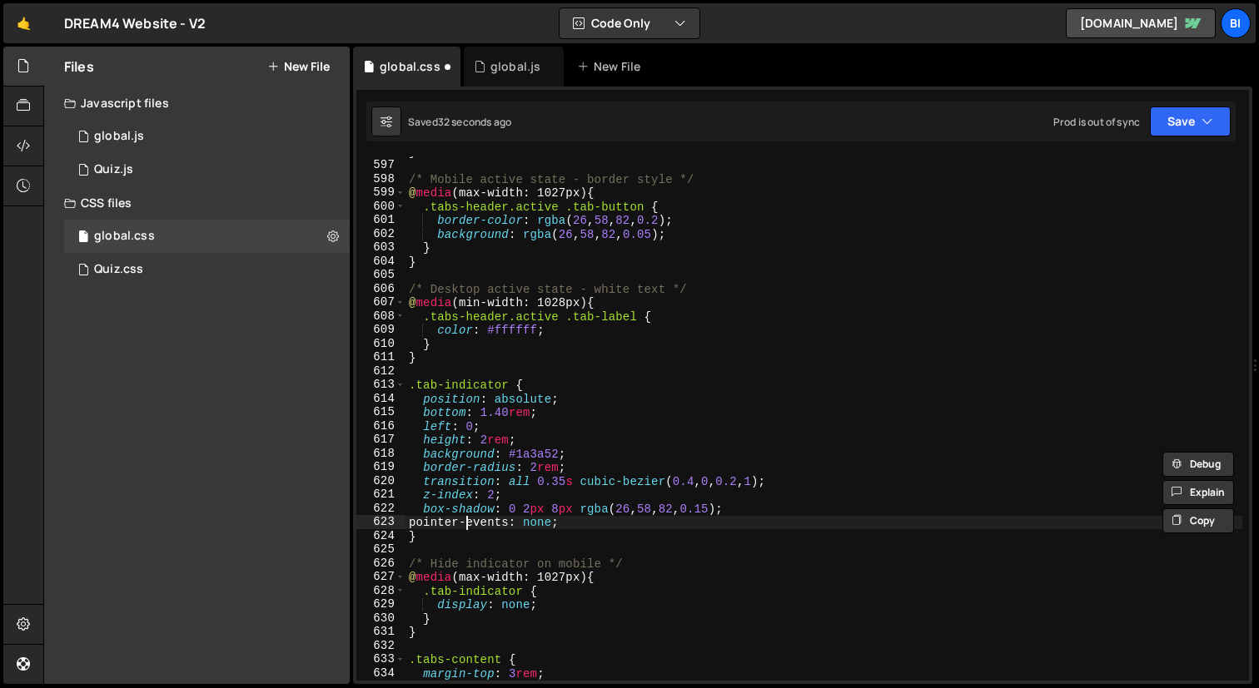
click at [469, 526] on div "} /* Mobile active state - border style */ @ media (max-width: 1027px) { .tabs-…" at bounding box center [823, 421] width 837 height 552
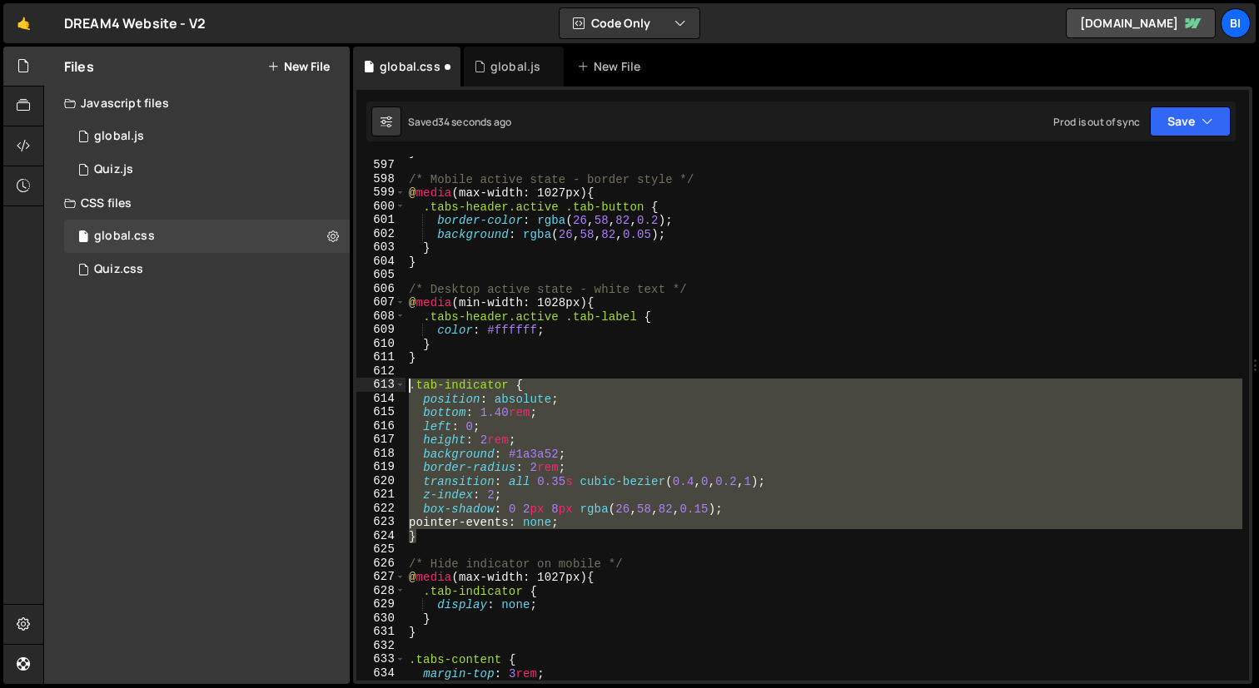
drag, startPoint x: 463, startPoint y: 536, endPoint x: 385, endPoint y: 390, distance: 165.4
click at [385, 390] on div "pointer-events: none; 596 597 598 599 600 601 602 603 604 605 606 607 608 609 6…" at bounding box center [802, 419] width 892 height 524
type textarea ".tab-indicator { position: absolute;"
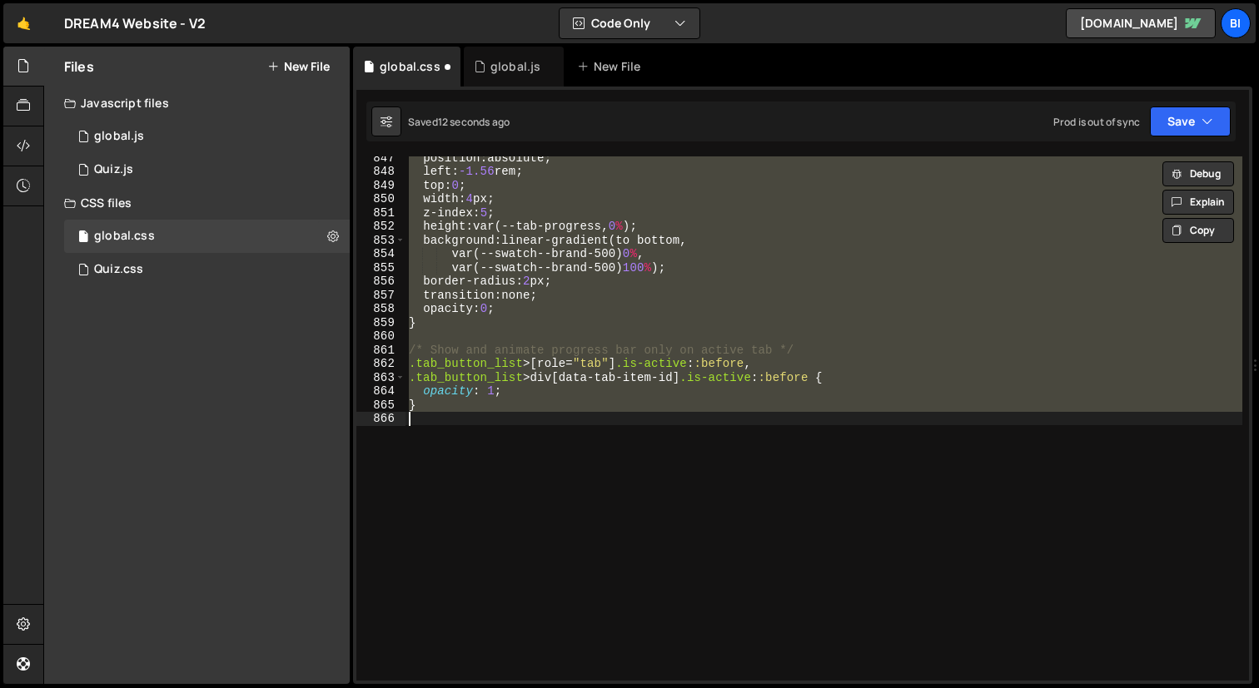
click at [662, 344] on div "position : absolute ; left : -1.56 rem ; top : 0 ; width : 4 px ; z-index : 5 ;…" at bounding box center [823, 419] width 837 height 524
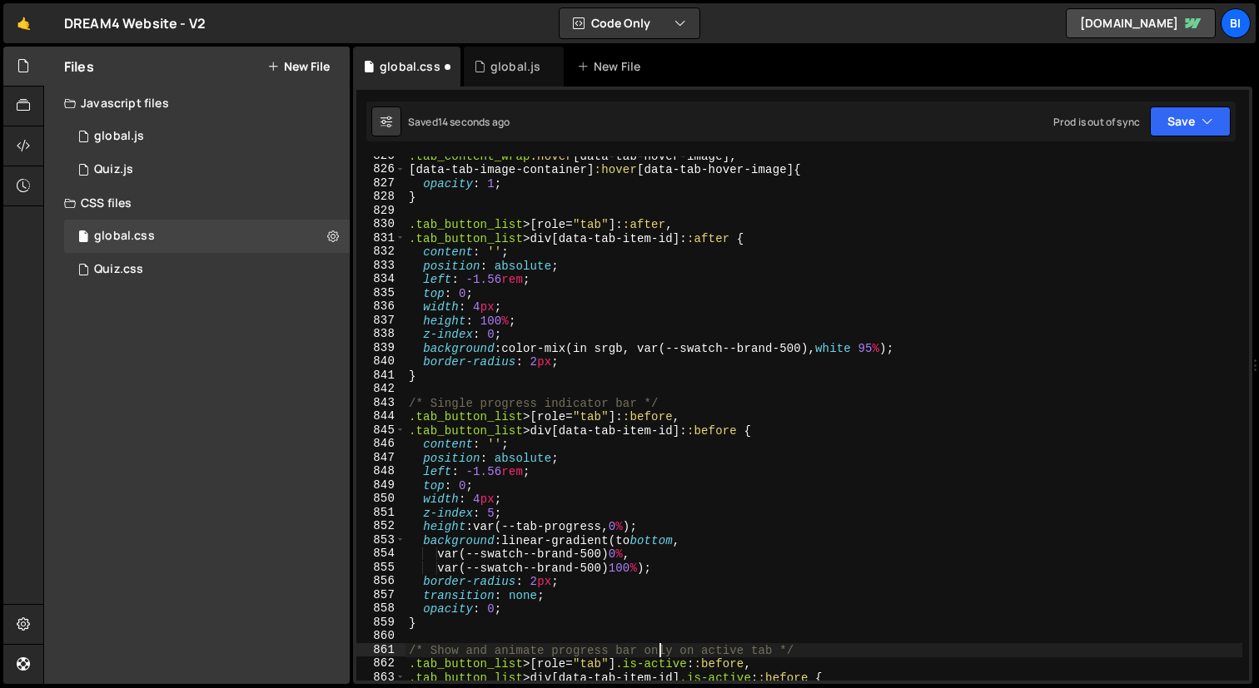
scroll to position [8378, 0]
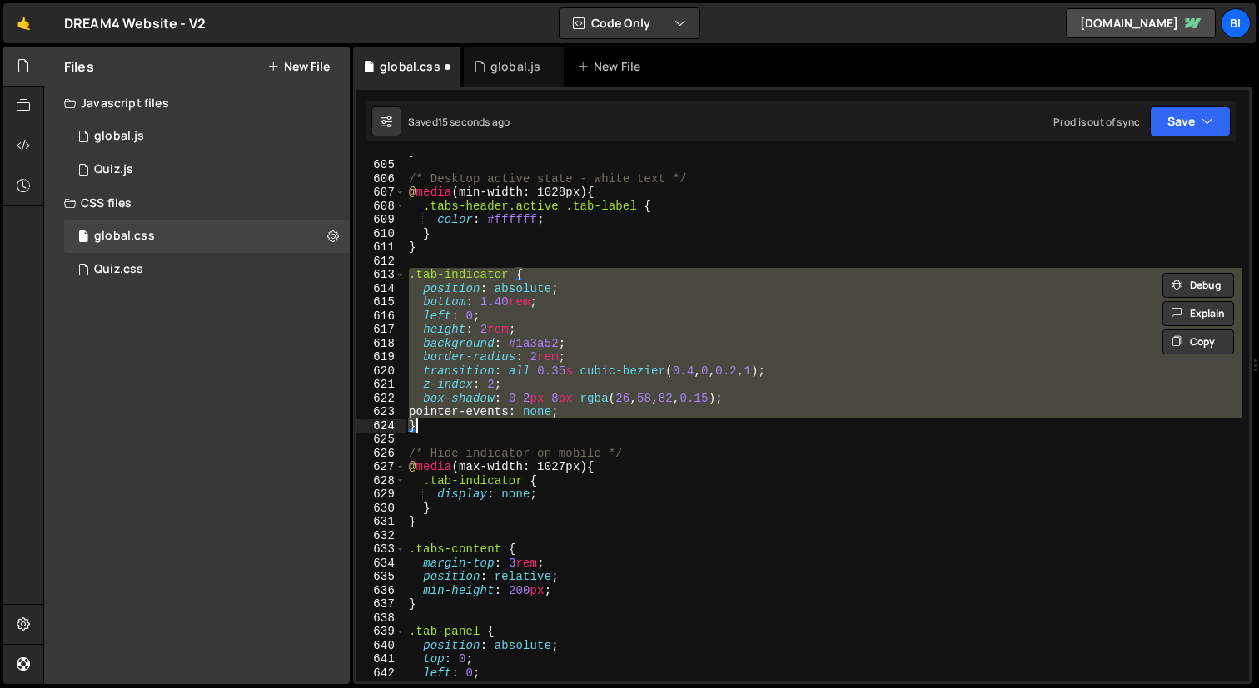
click at [662, 344] on div "} /* Desktop active state - white text */ @ media (min-width: 1028px) { .tabs-h…" at bounding box center [823, 419] width 837 height 524
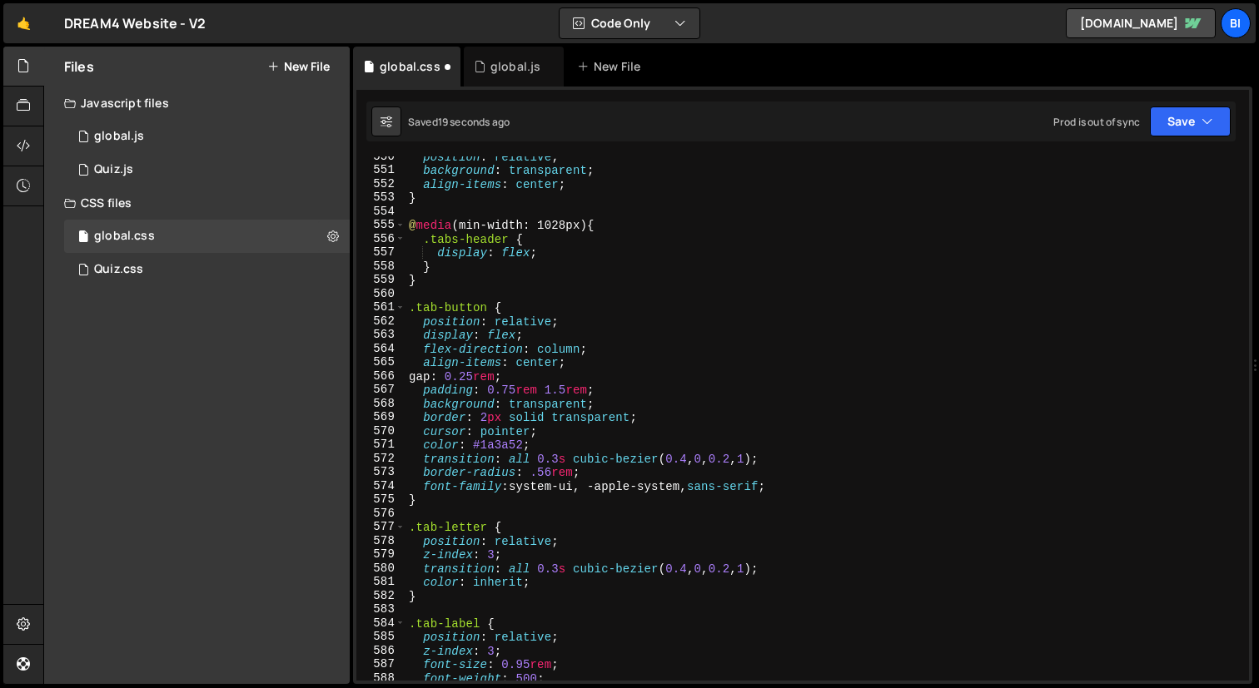
scroll to position [7620, 0]
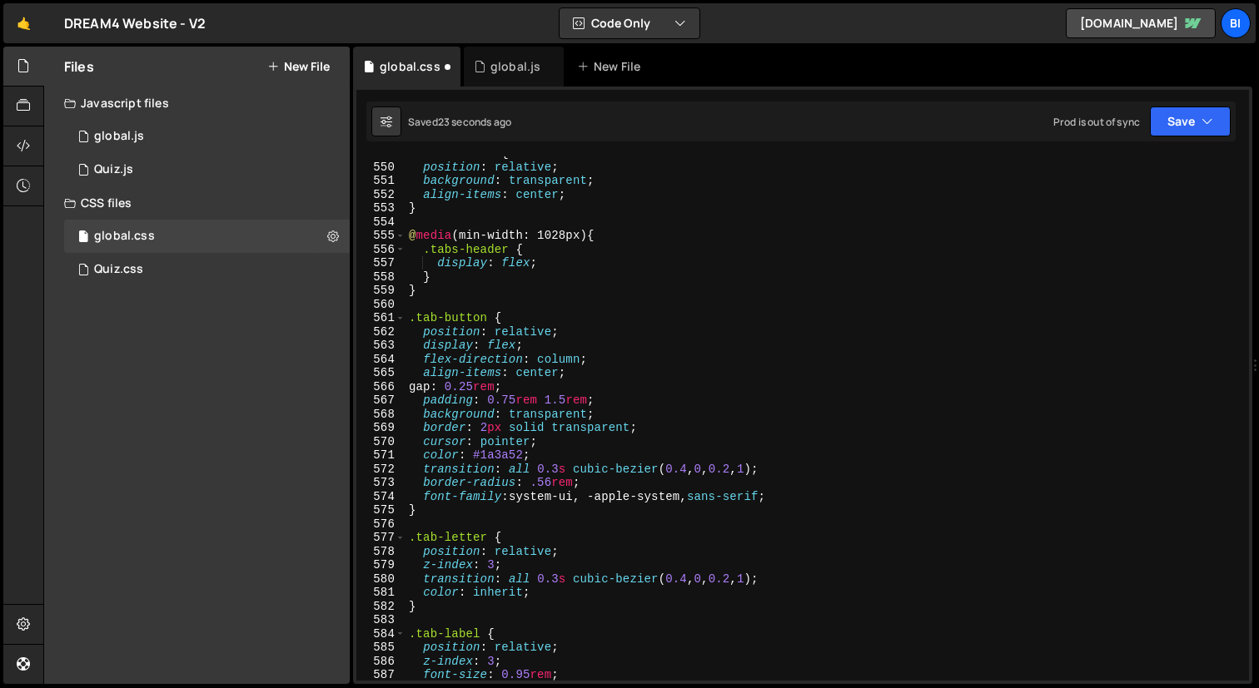
click at [495, 455] on div ".tabs-header { position : relative ; background : transparent ; align-items : c…" at bounding box center [823, 423] width 837 height 552
click at [513, 425] on div ".tabs-header { position : relative ; background : transparent ; align-items : c…" at bounding box center [823, 423] width 837 height 552
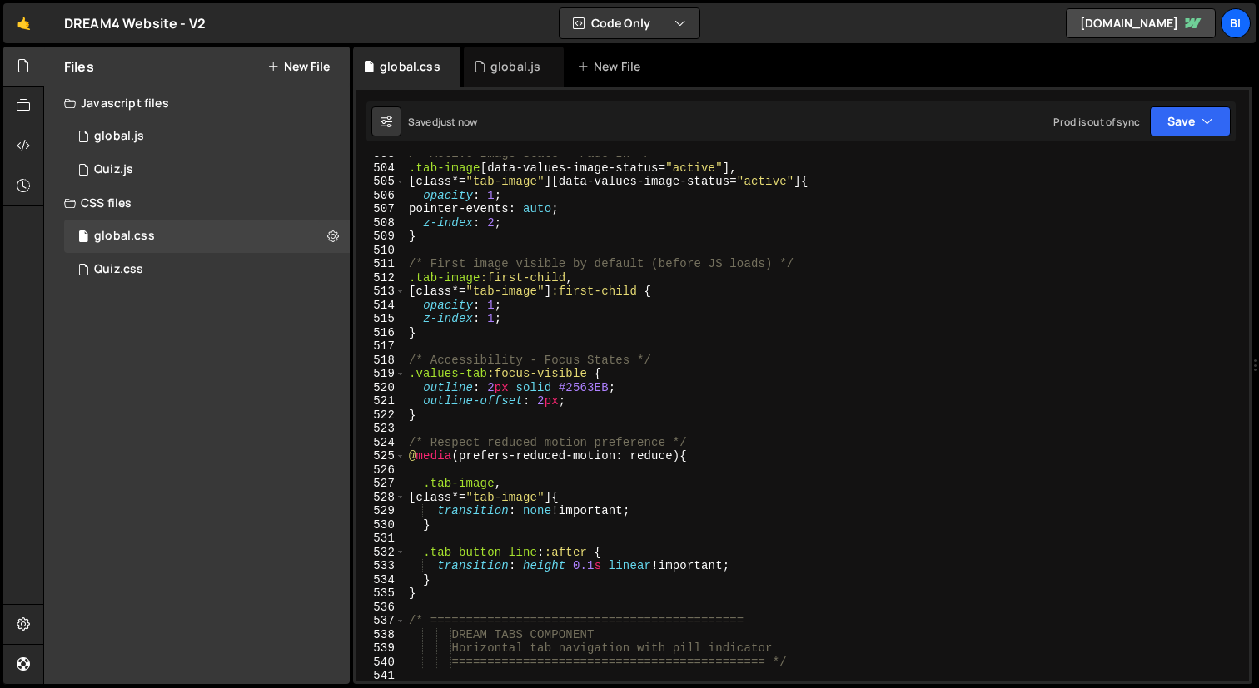
scroll to position [6988, 0]
click at [514, 395] on div "/* Active Image State - Fade In */ .tab-image [ data-values-image-status = " ac…" at bounding box center [823, 422] width 837 height 552
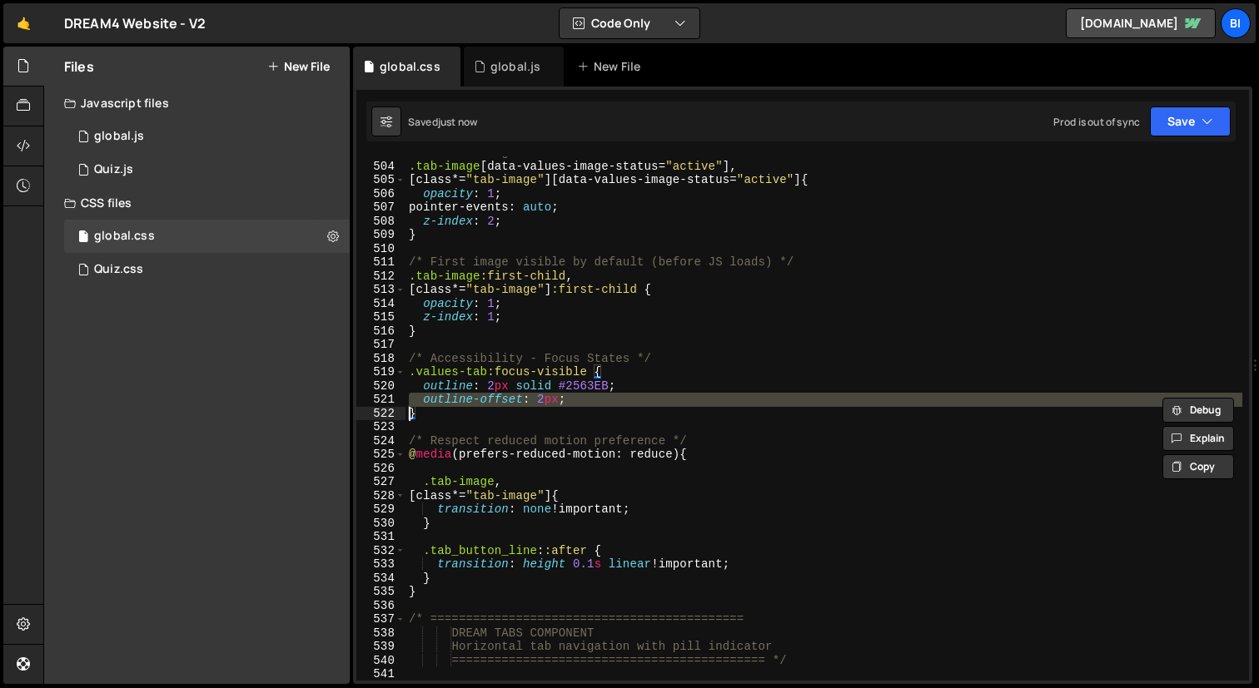
click at [486, 389] on div "/* Active Image State - Fade In */ .tab-image [ data-values-image-status = " ac…" at bounding box center [823, 422] width 837 height 552
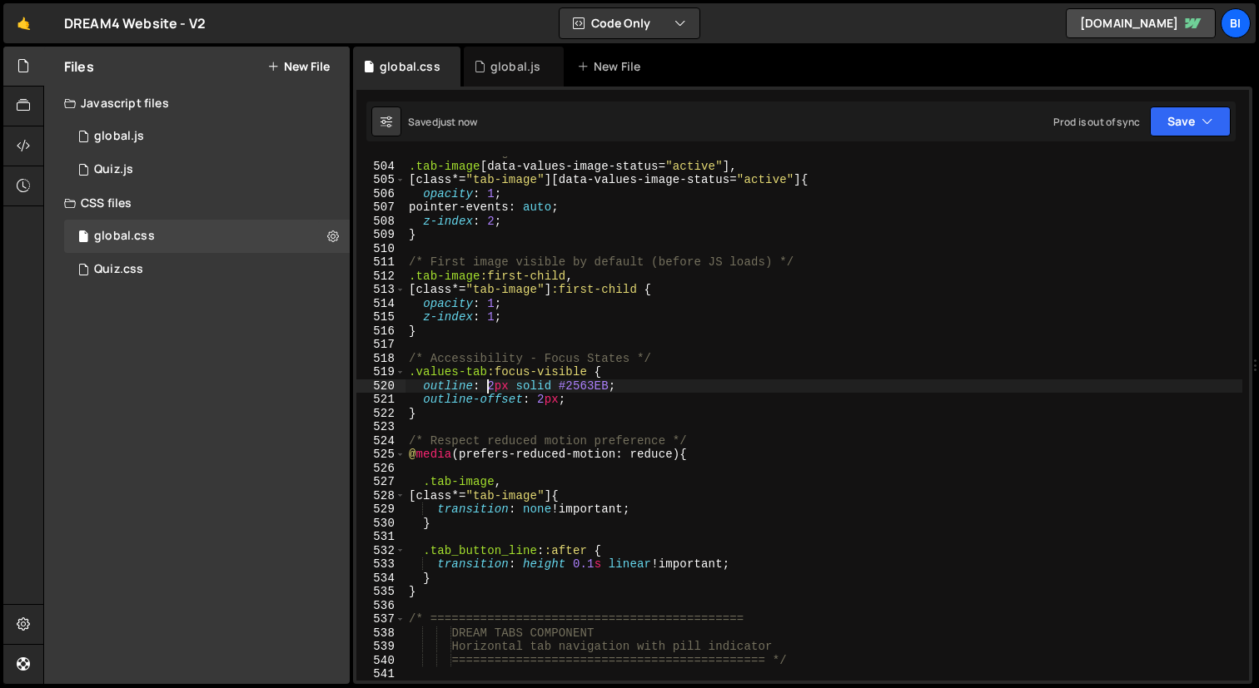
click at [486, 389] on div "/* Active Image State - Fade In */ .tab-image [ data-values-image-status = " ac…" at bounding box center [823, 422] width 837 height 552
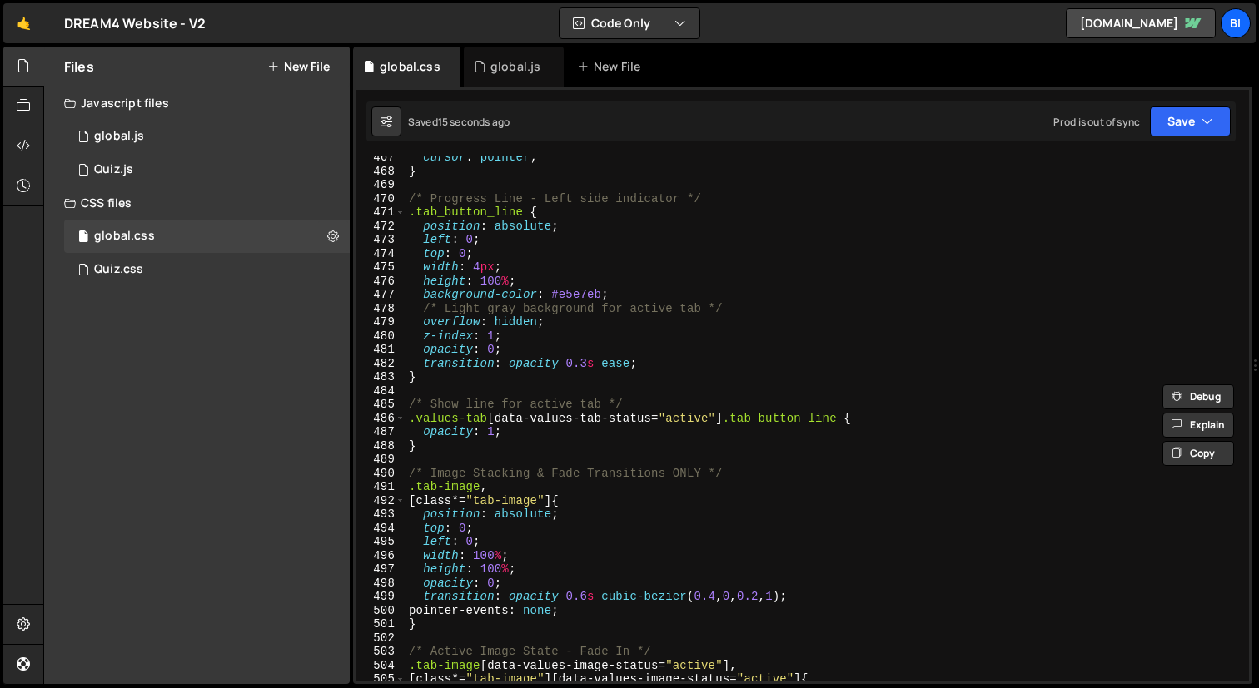
scroll to position [6486, 0]
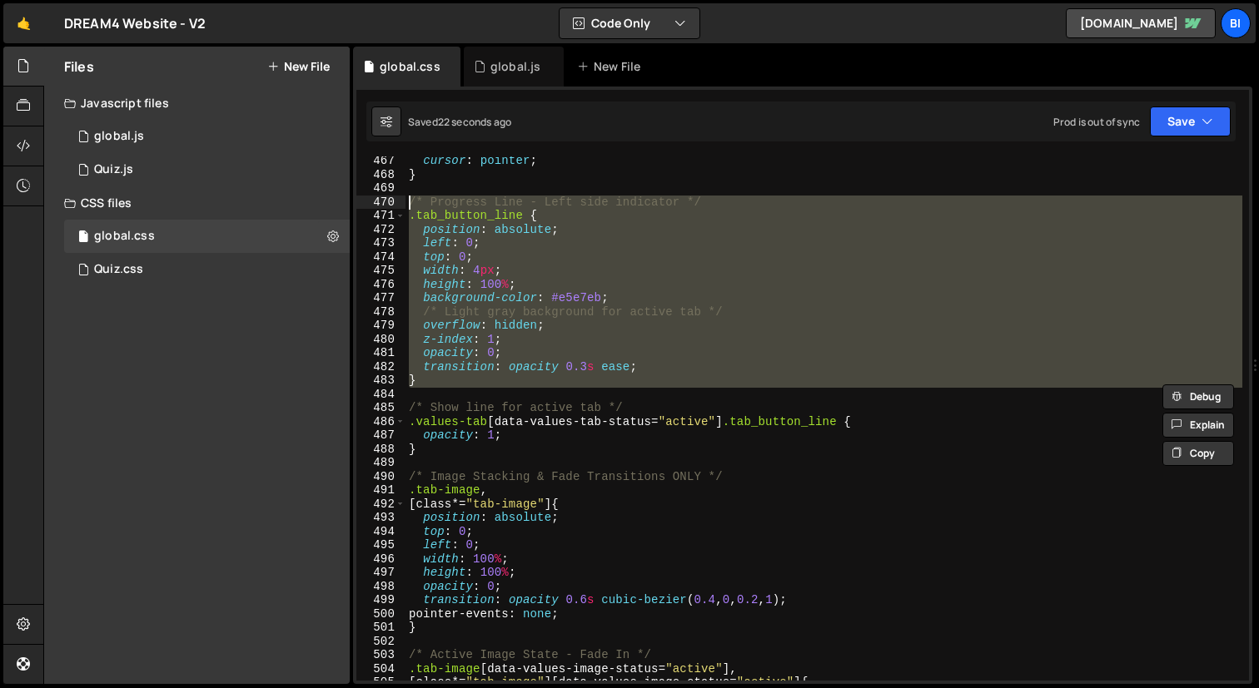
drag, startPoint x: 479, startPoint y: 396, endPoint x: 408, endPoint y: 198, distance: 210.4
click at [408, 198] on div "cursor : pointer ; } /* Progress Line - Left side indicator */ .tab_button_line…" at bounding box center [823, 430] width 837 height 552
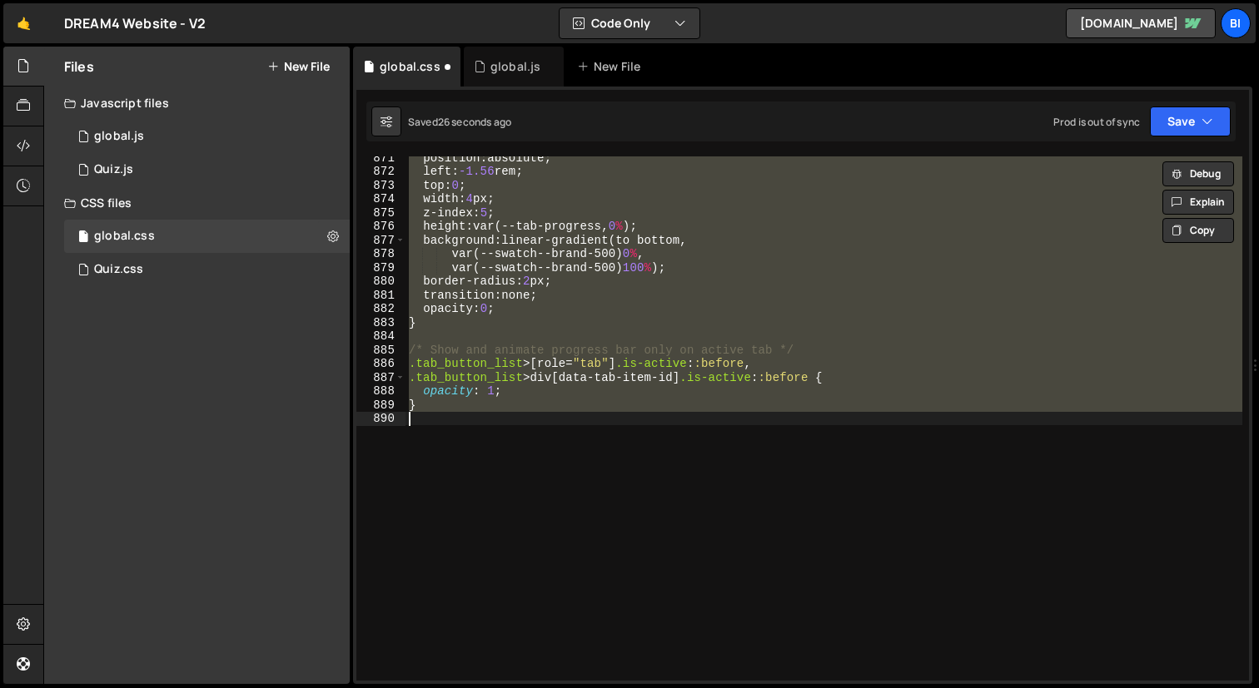
scroll to position [9601, 0]
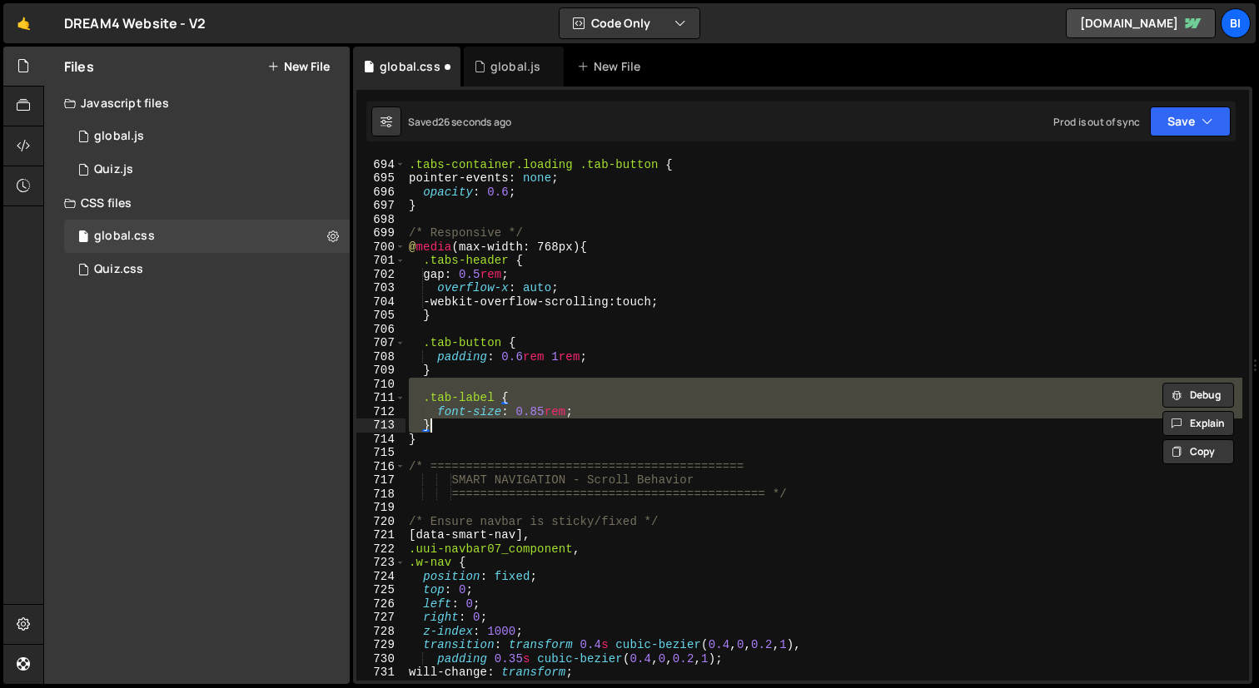
type textarea "}"
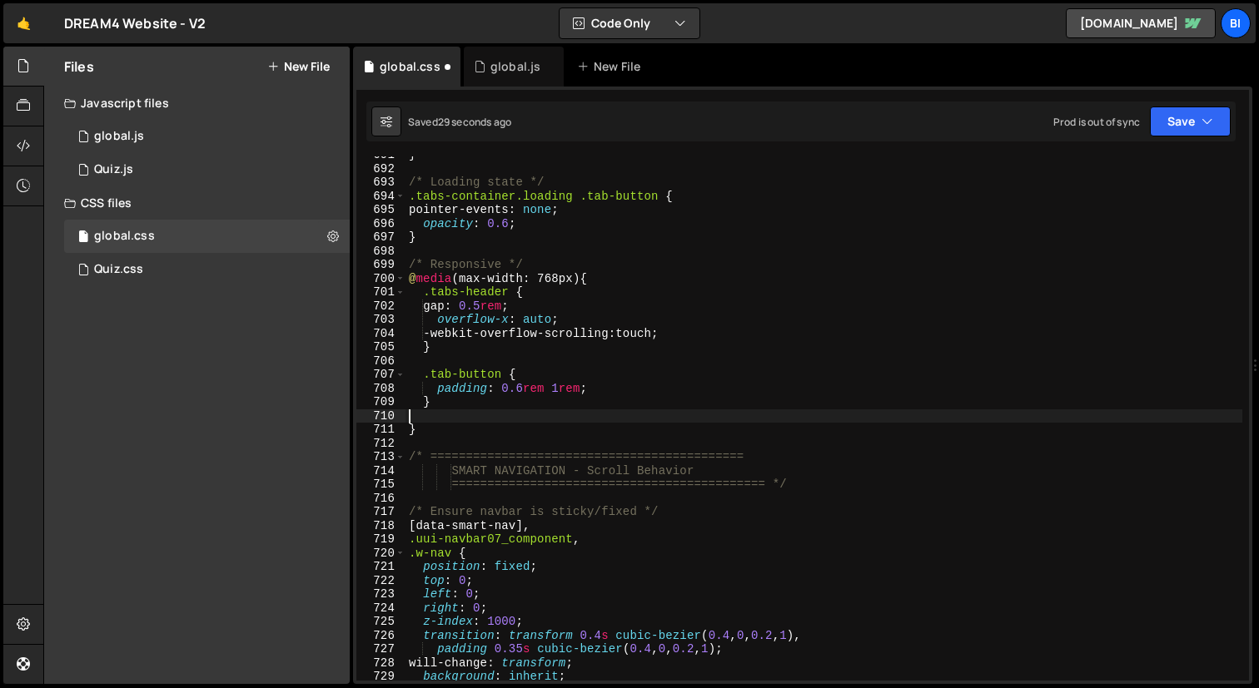
scroll to position [9567, 0]
